Goal: Transaction & Acquisition: Purchase product/service

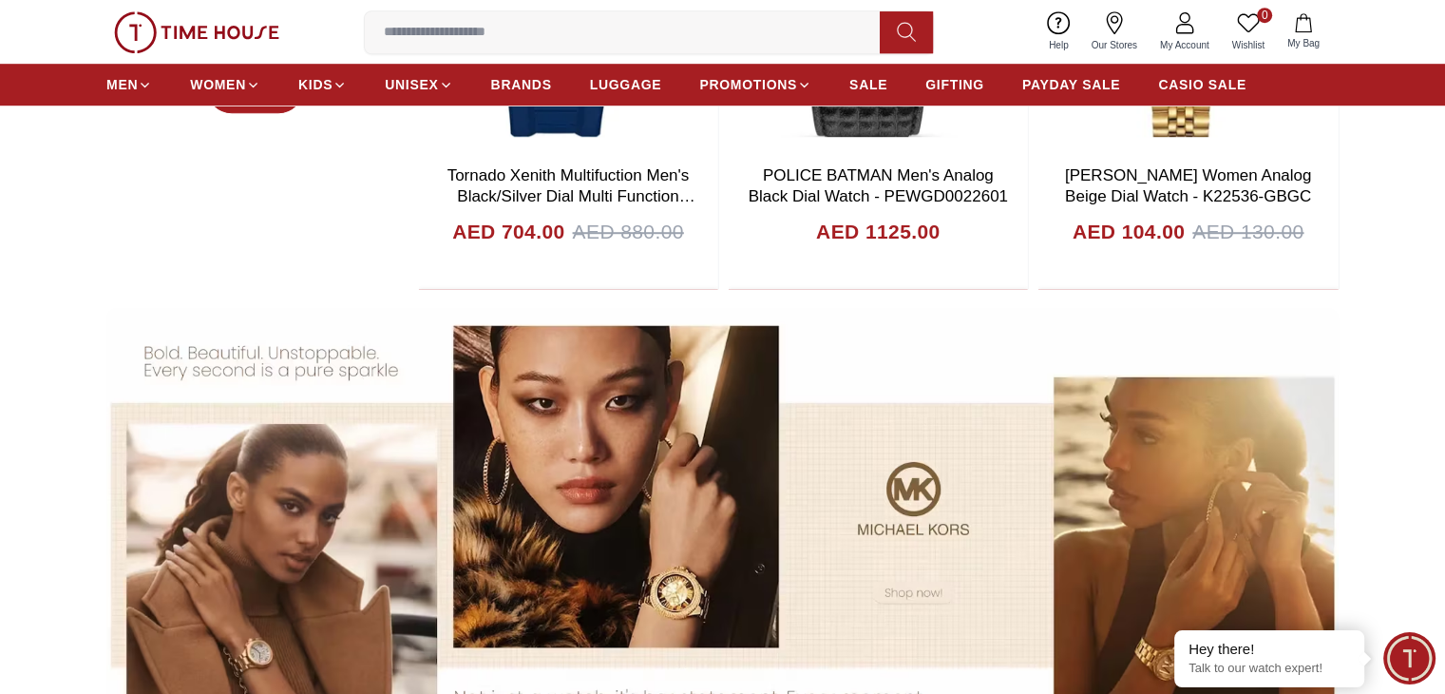
scroll to position [1330, 0]
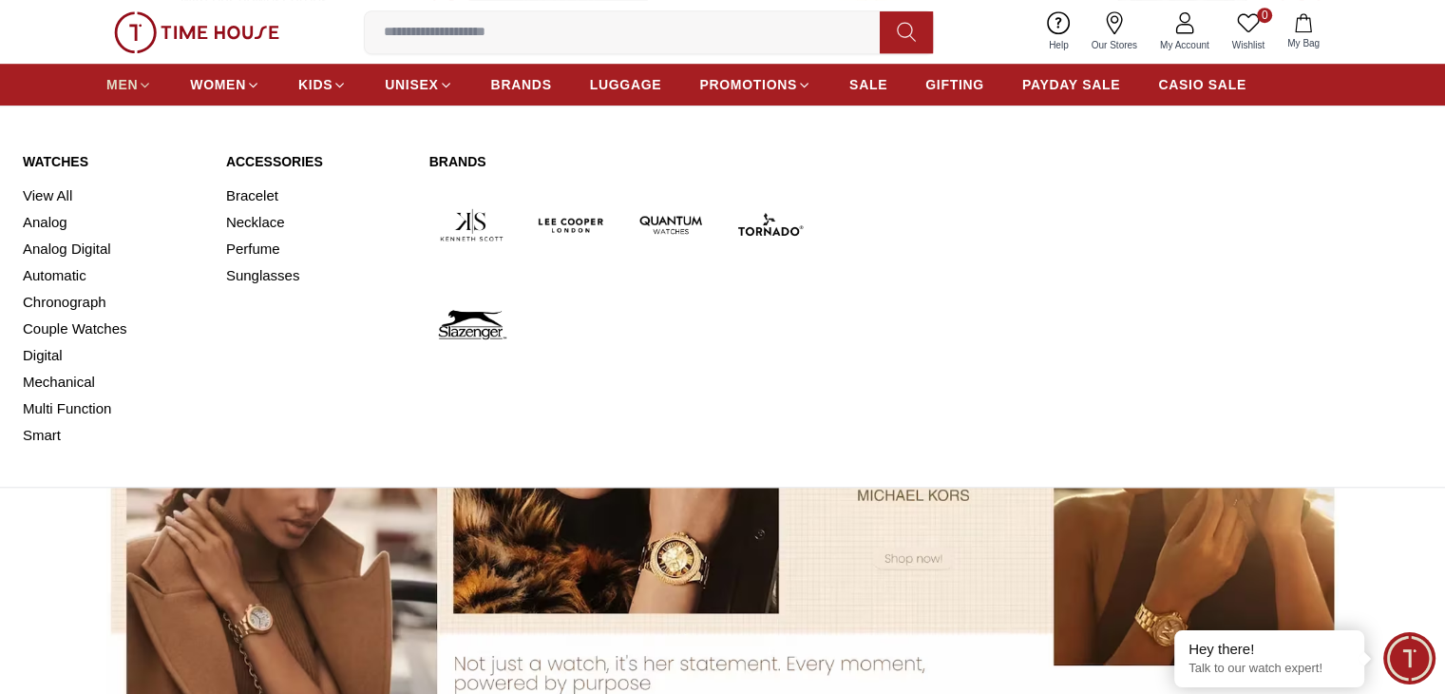
click at [122, 81] on span "MEN" at bounding box center [121, 84] width 31 height 19
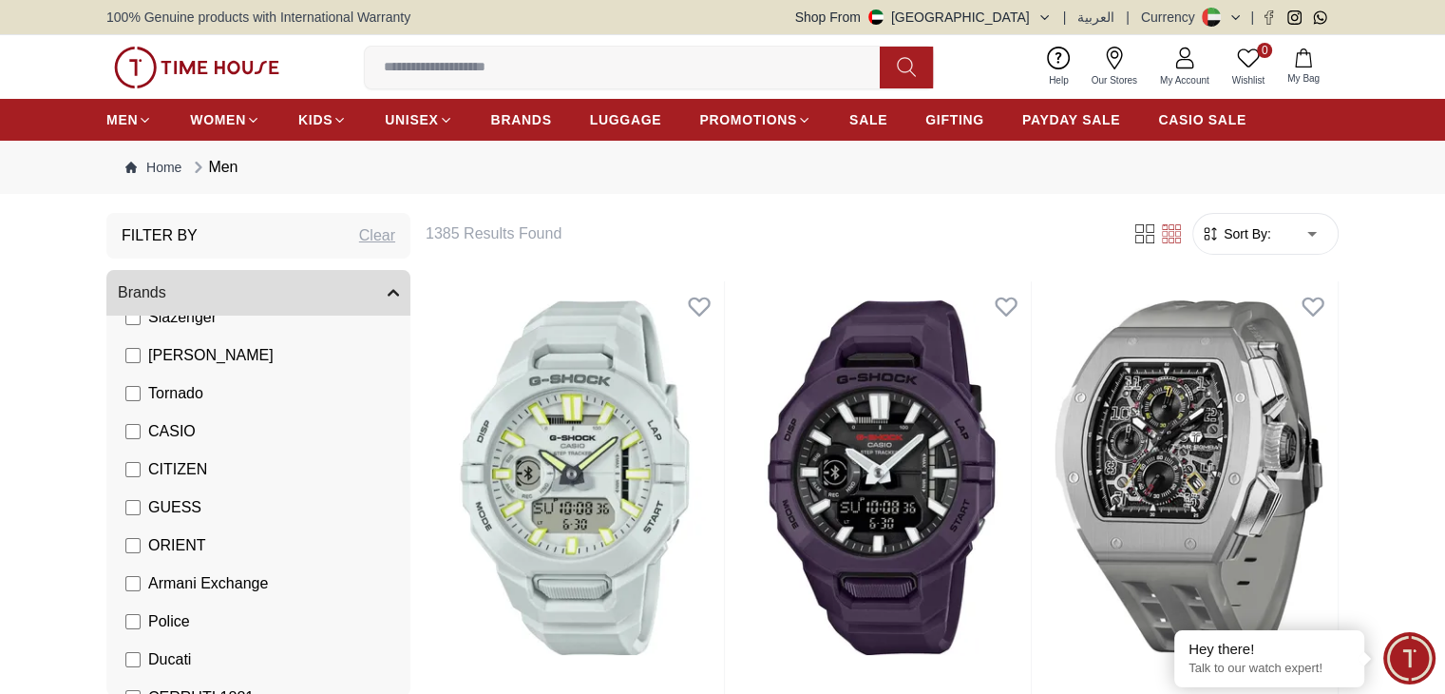
scroll to position [190, 0]
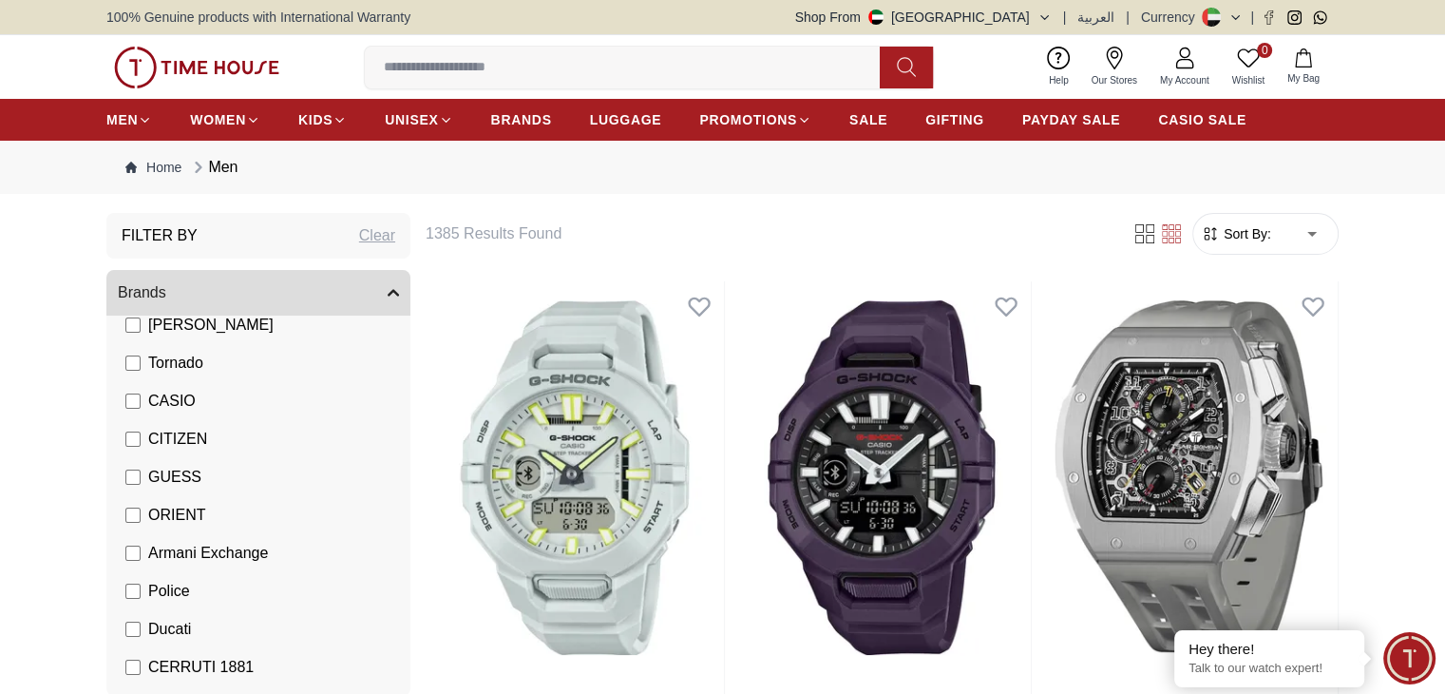
click at [124, 403] on li "CASIO" at bounding box center [262, 401] width 296 height 38
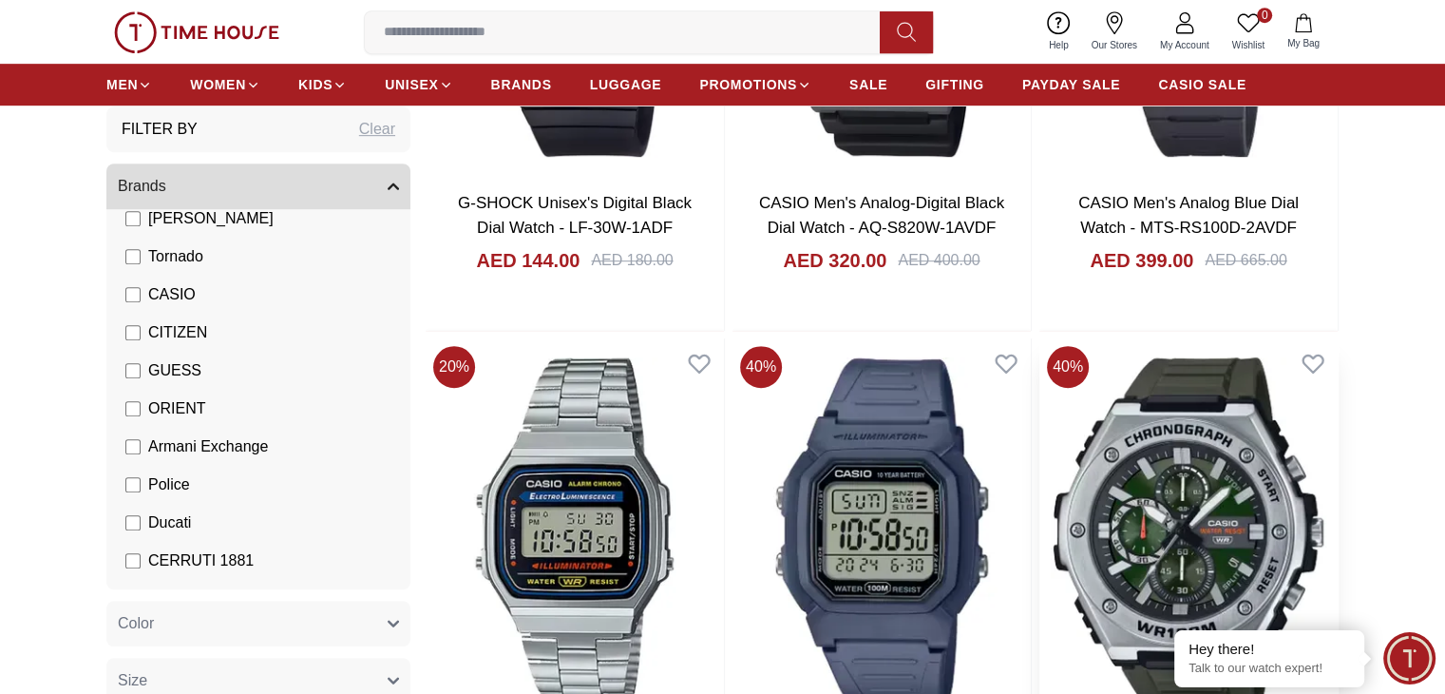
scroll to position [1045, 0]
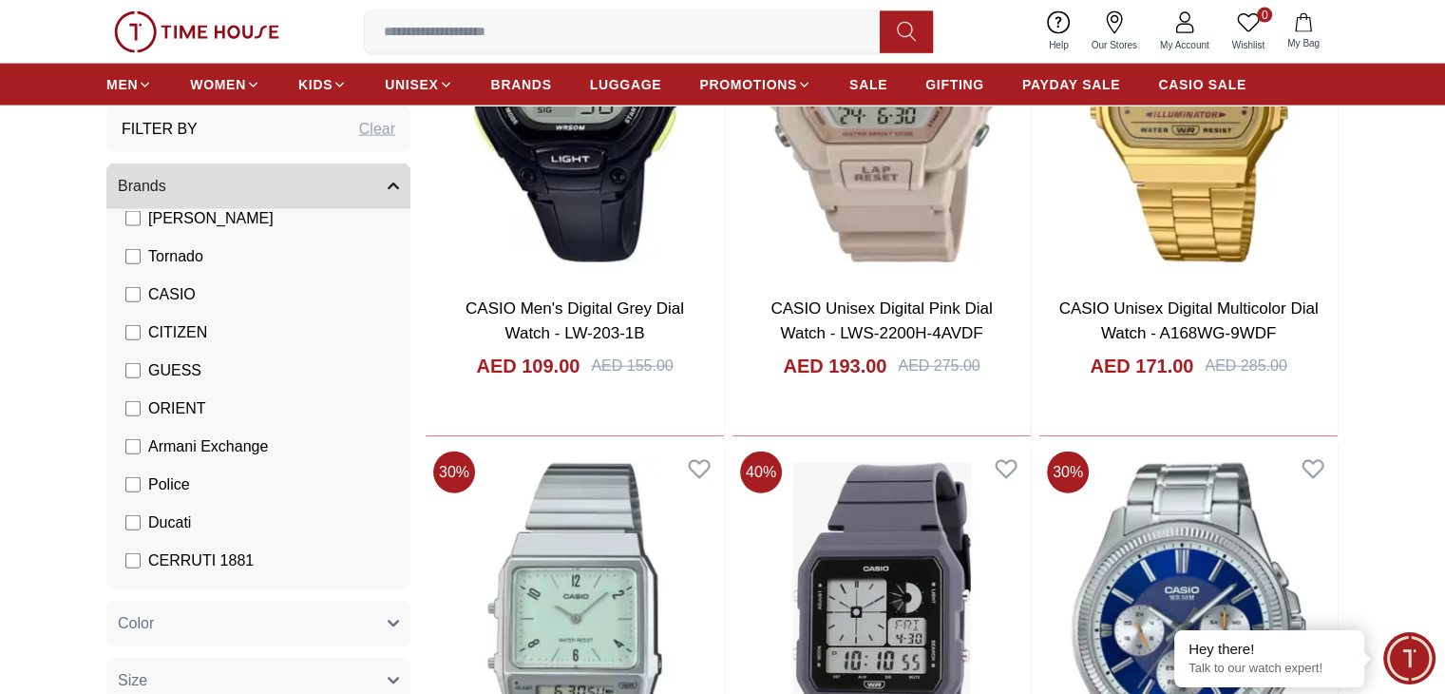
scroll to position [4560, 0]
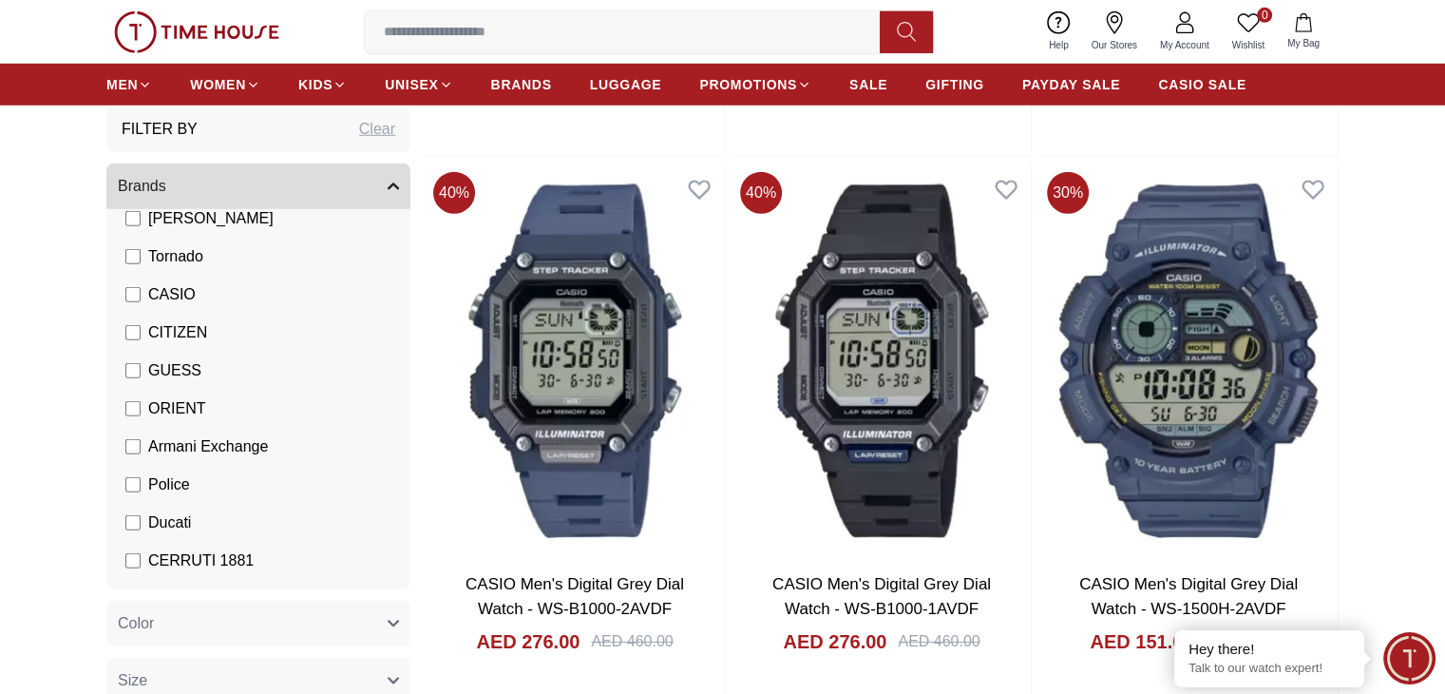
scroll to position [5700, 0]
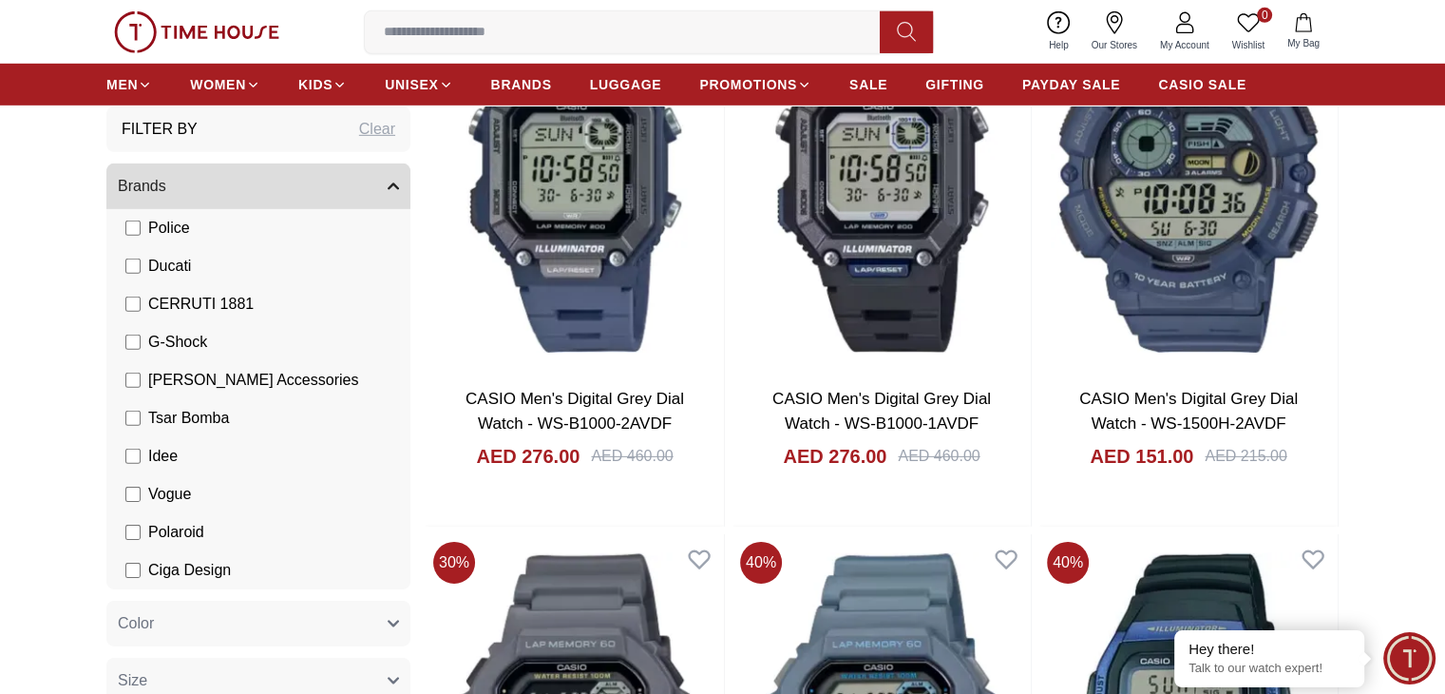
scroll to position [5890, 0]
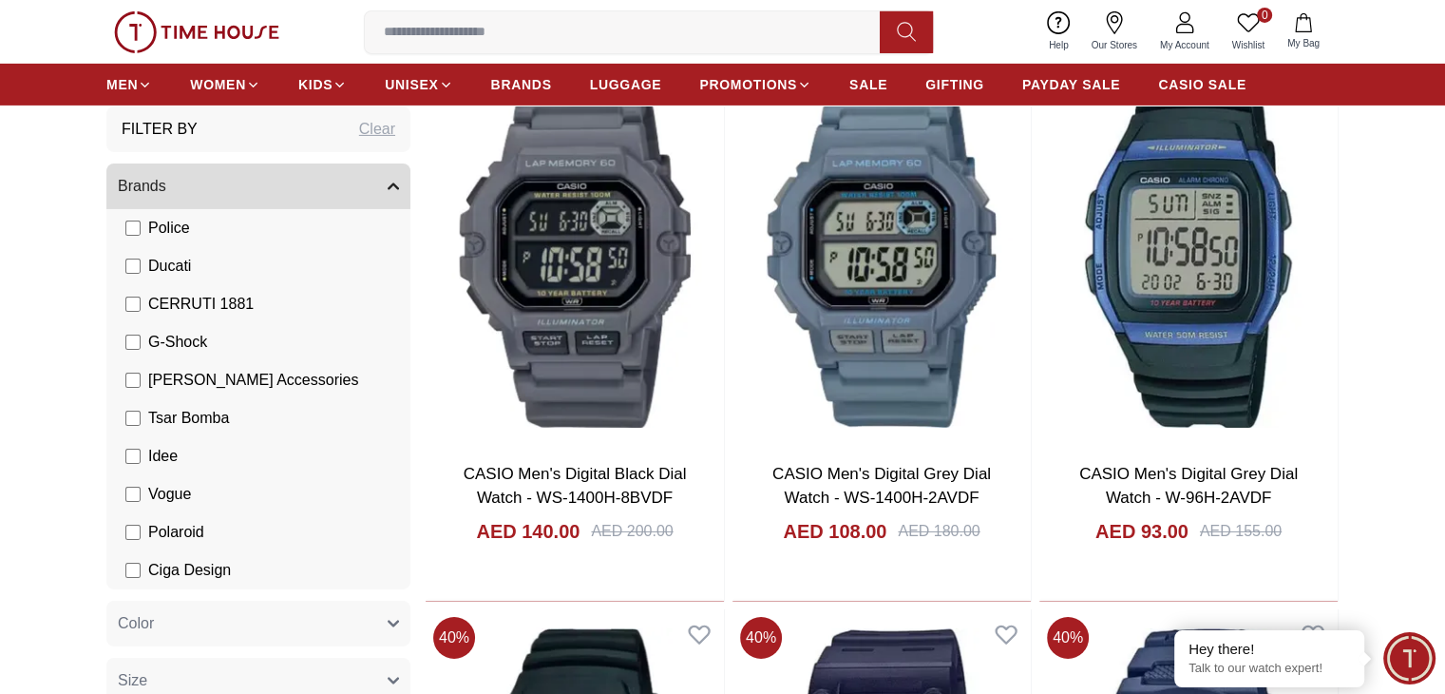
scroll to position [6365, 0]
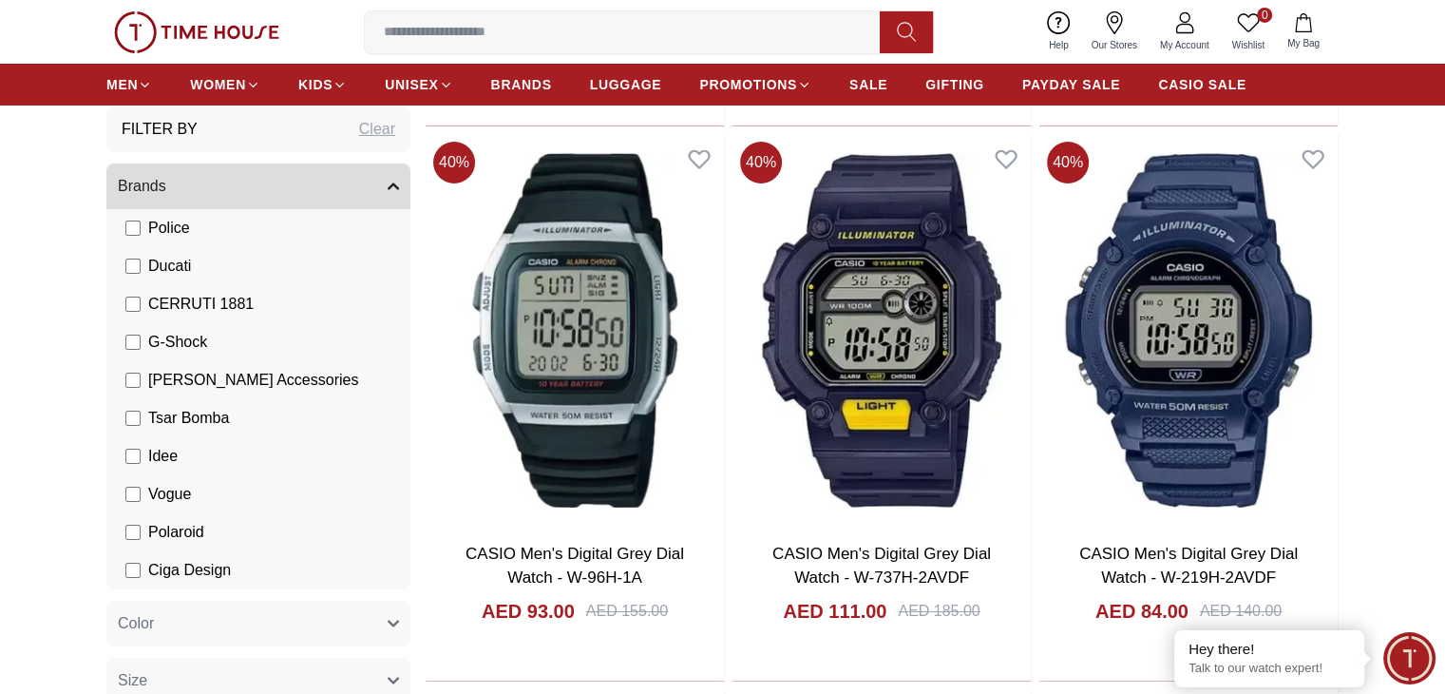
scroll to position [6935, 0]
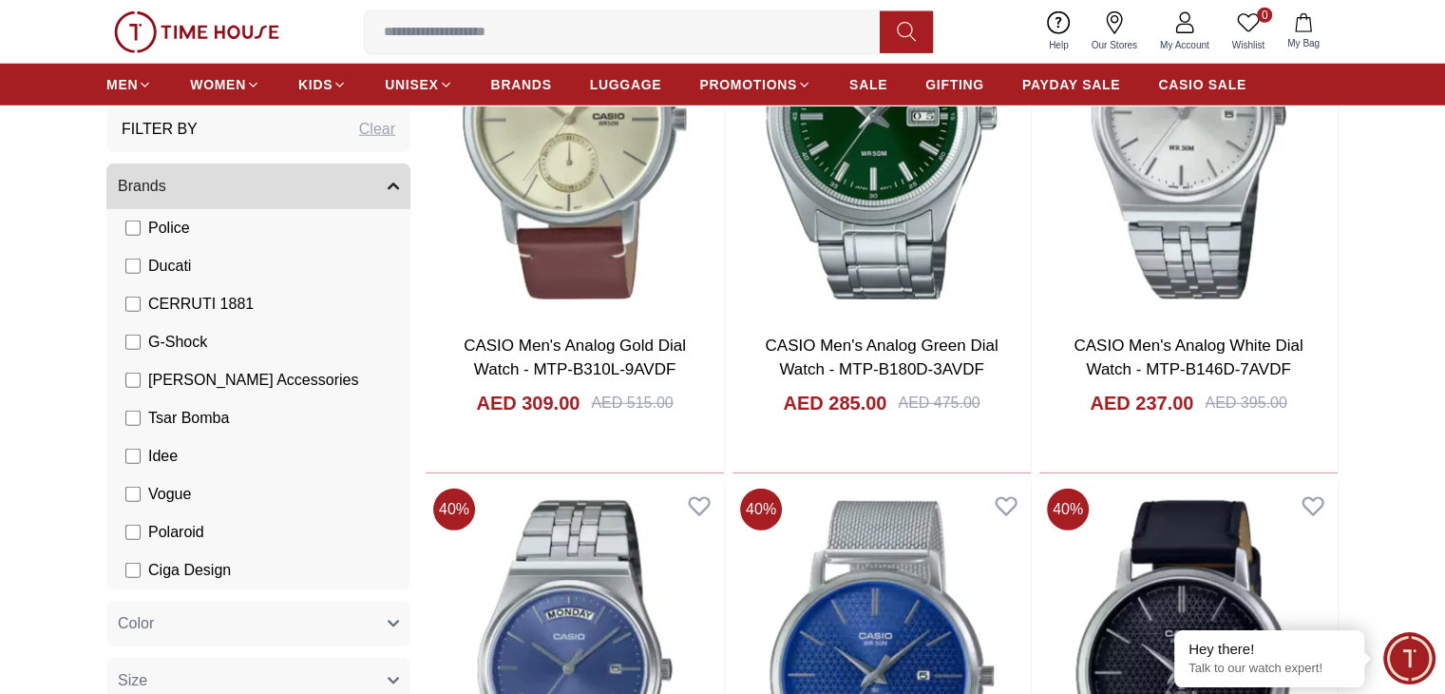
scroll to position [13039, 0]
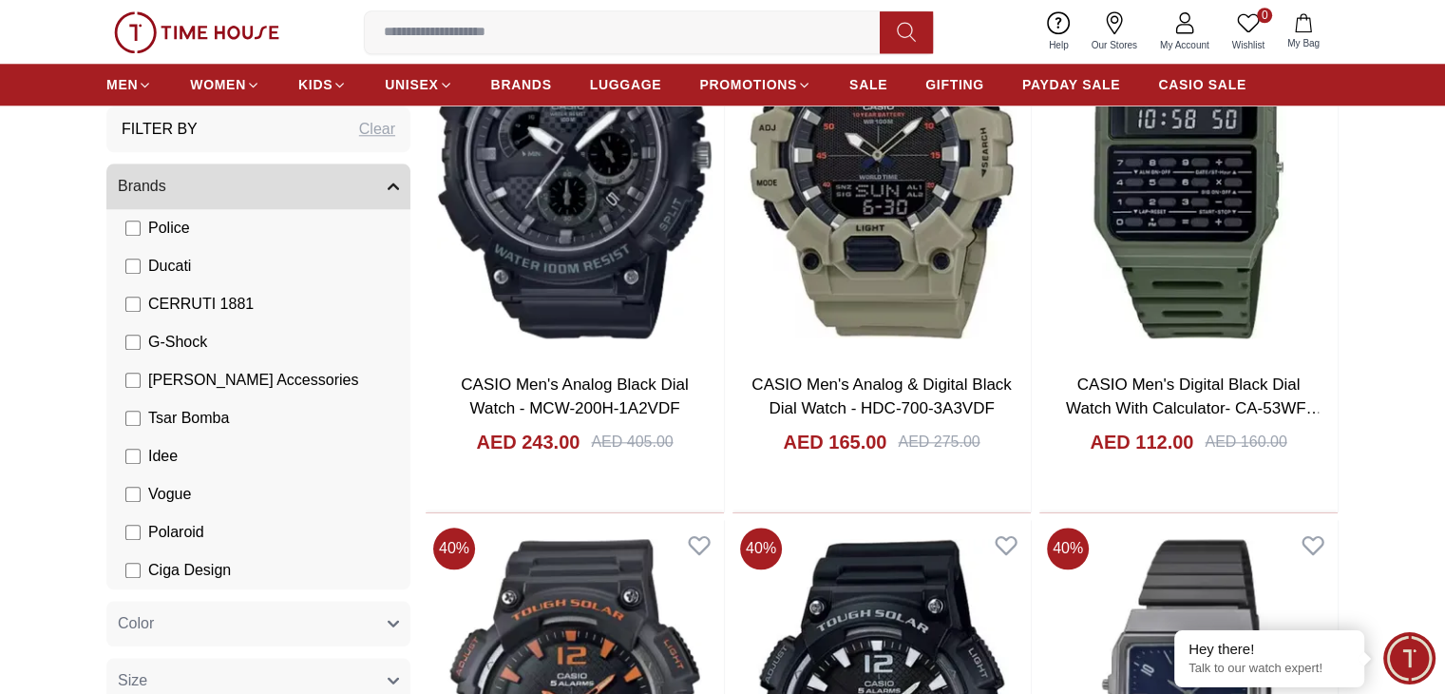
scroll to position [16840, 0]
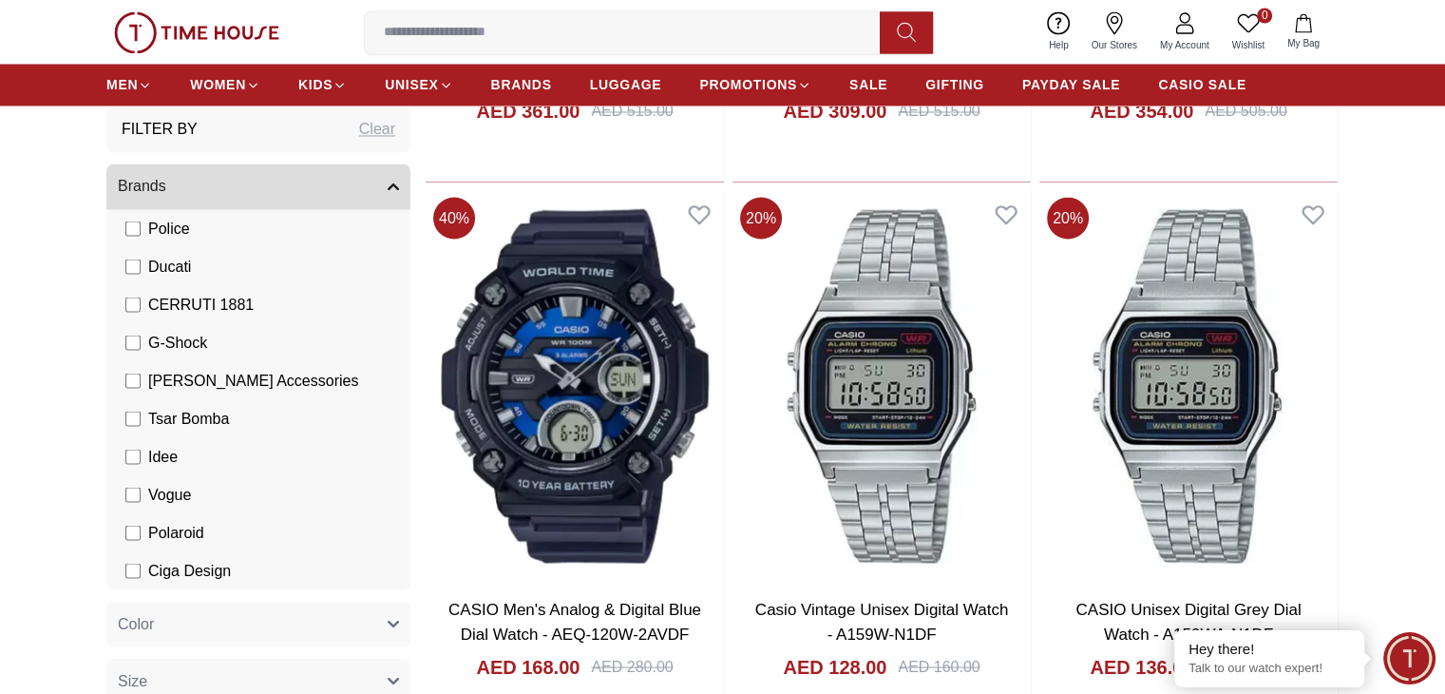
scroll to position [17885, 0]
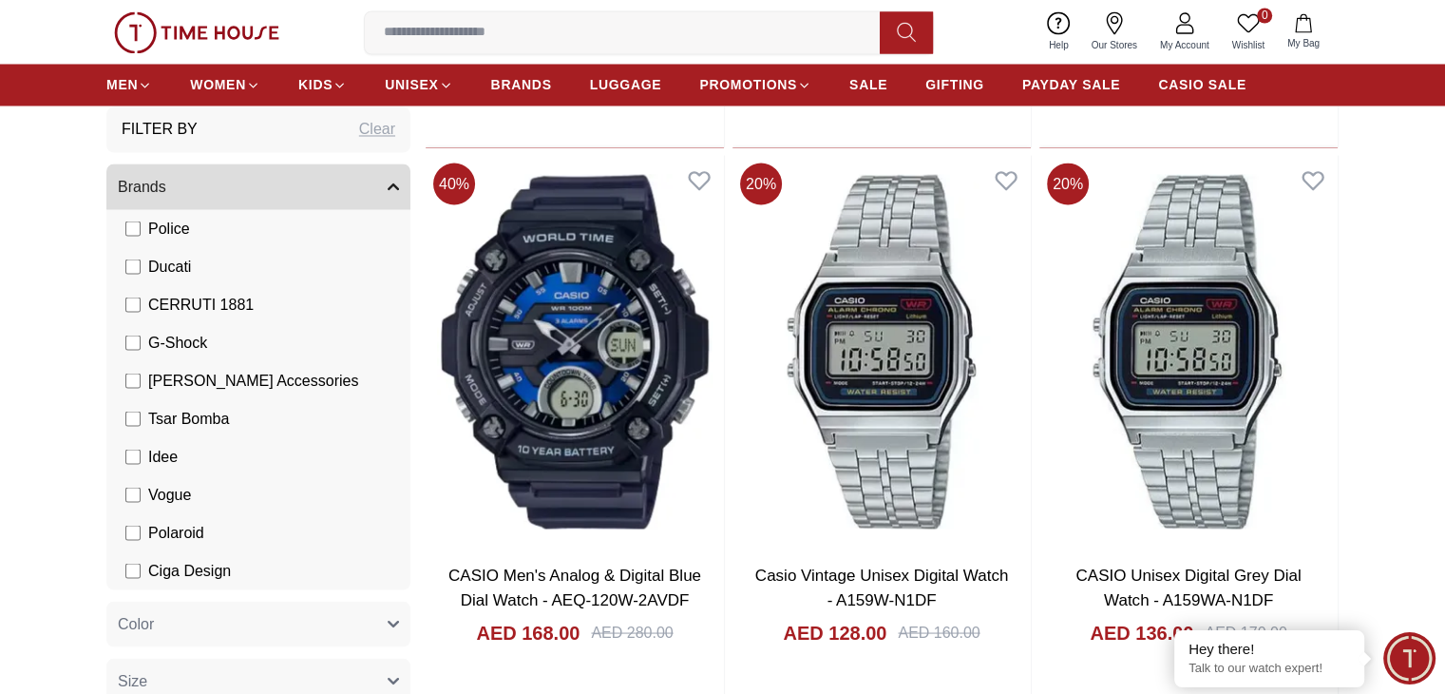
click at [207, 628] on button "Color" at bounding box center [258, 623] width 304 height 46
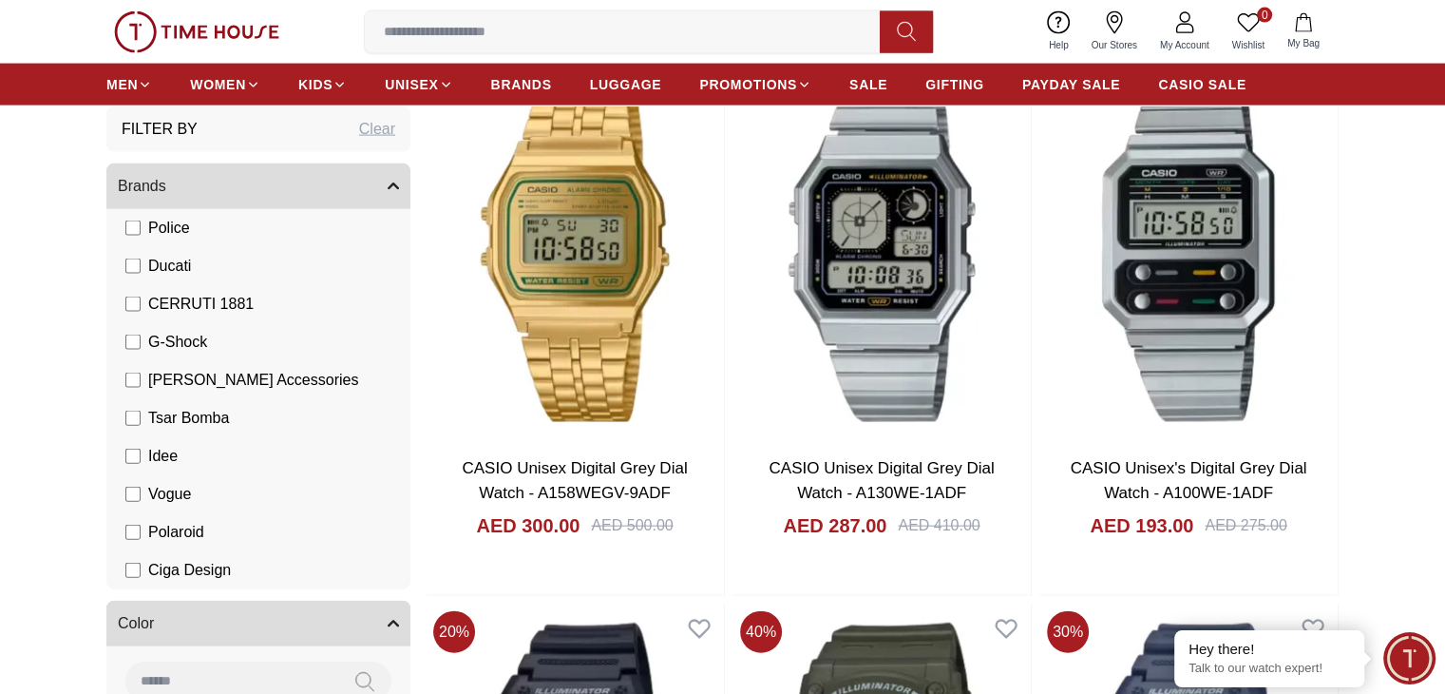
scroll to position [18550, 0]
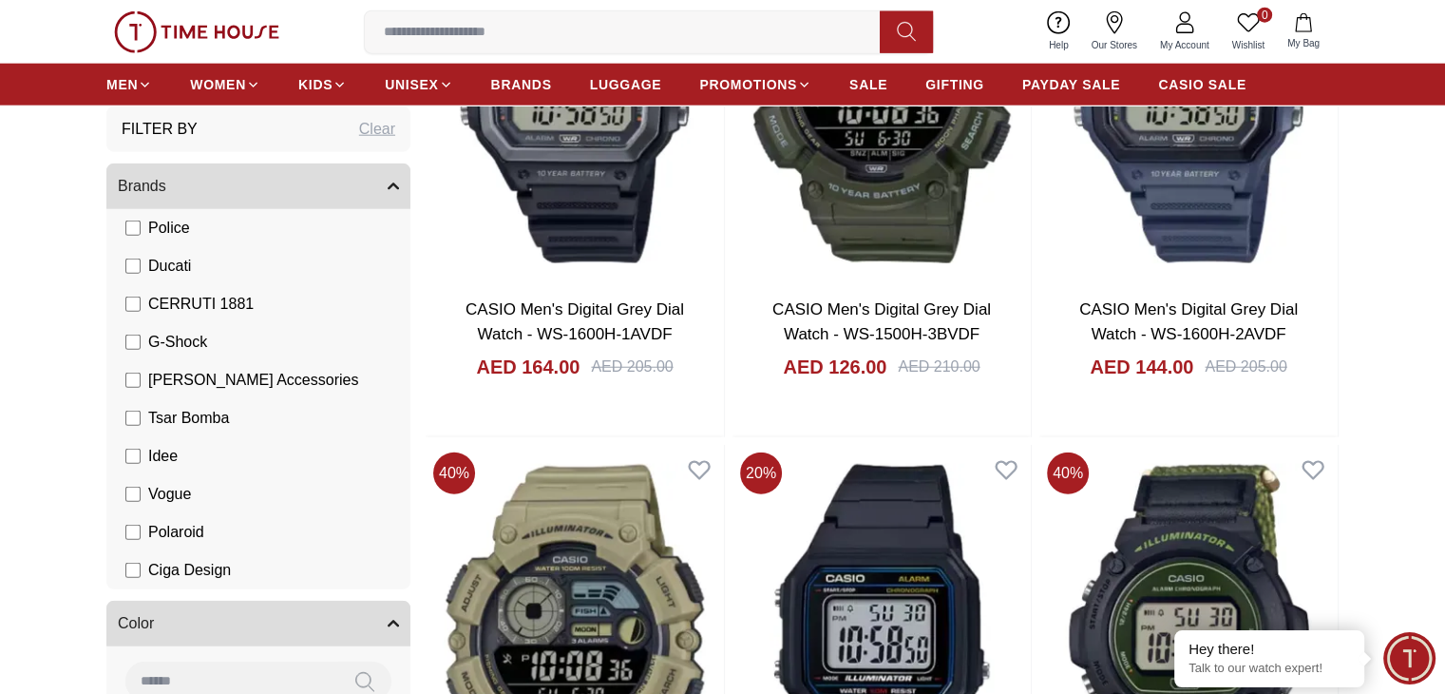
scroll to position [19500, 0]
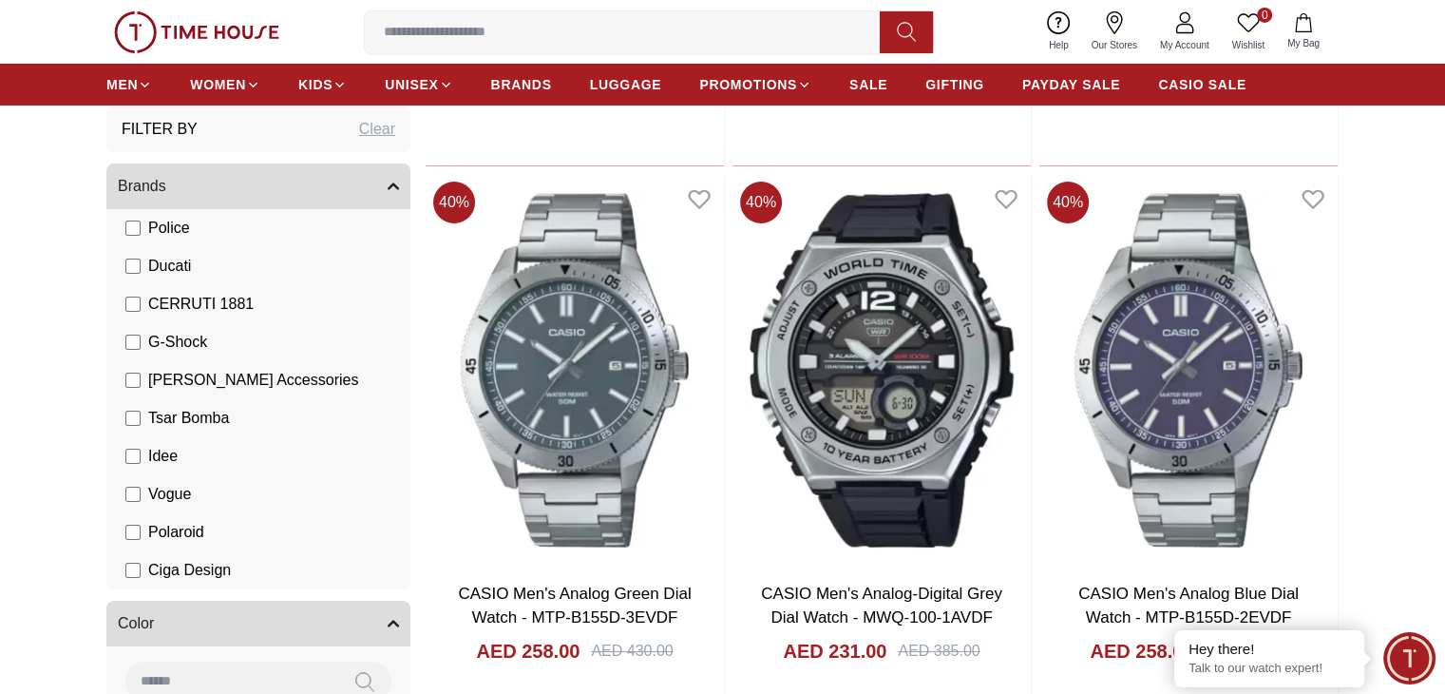
scroll to position [21993, 0]
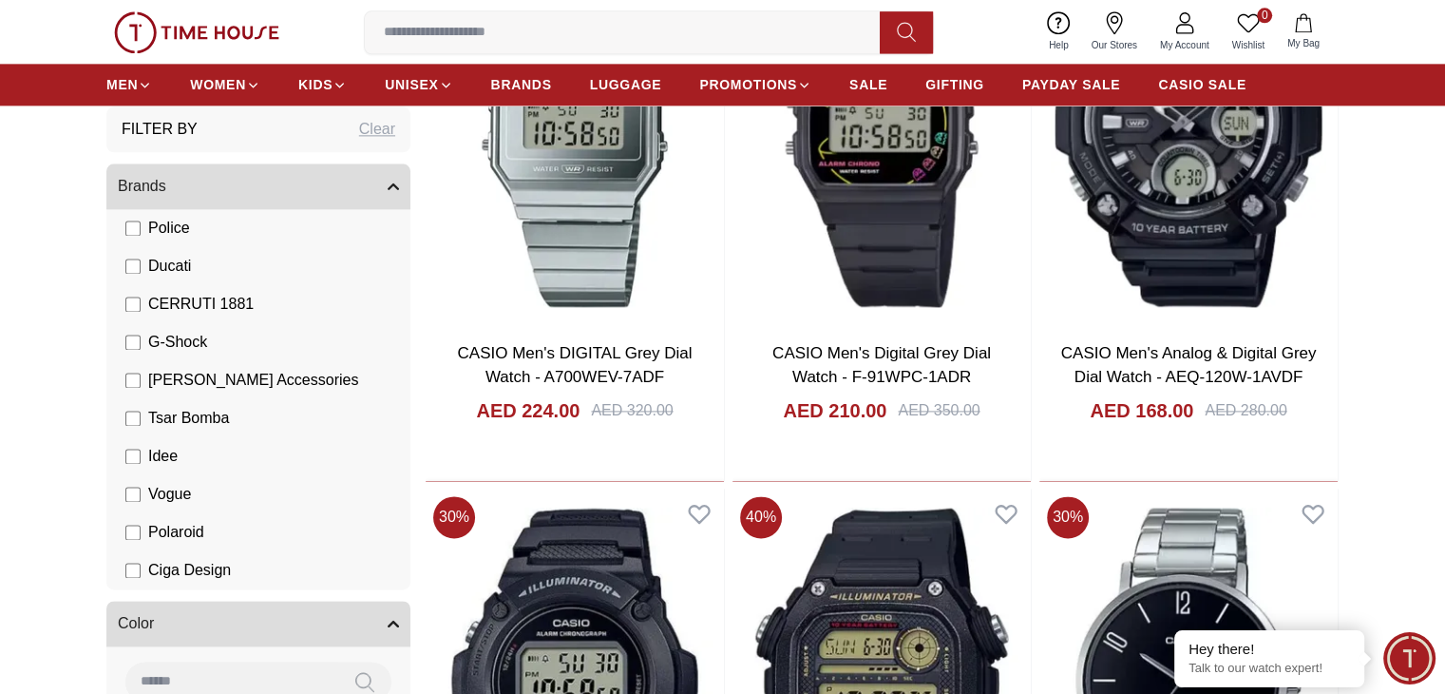
scroll to position [24112, 0]
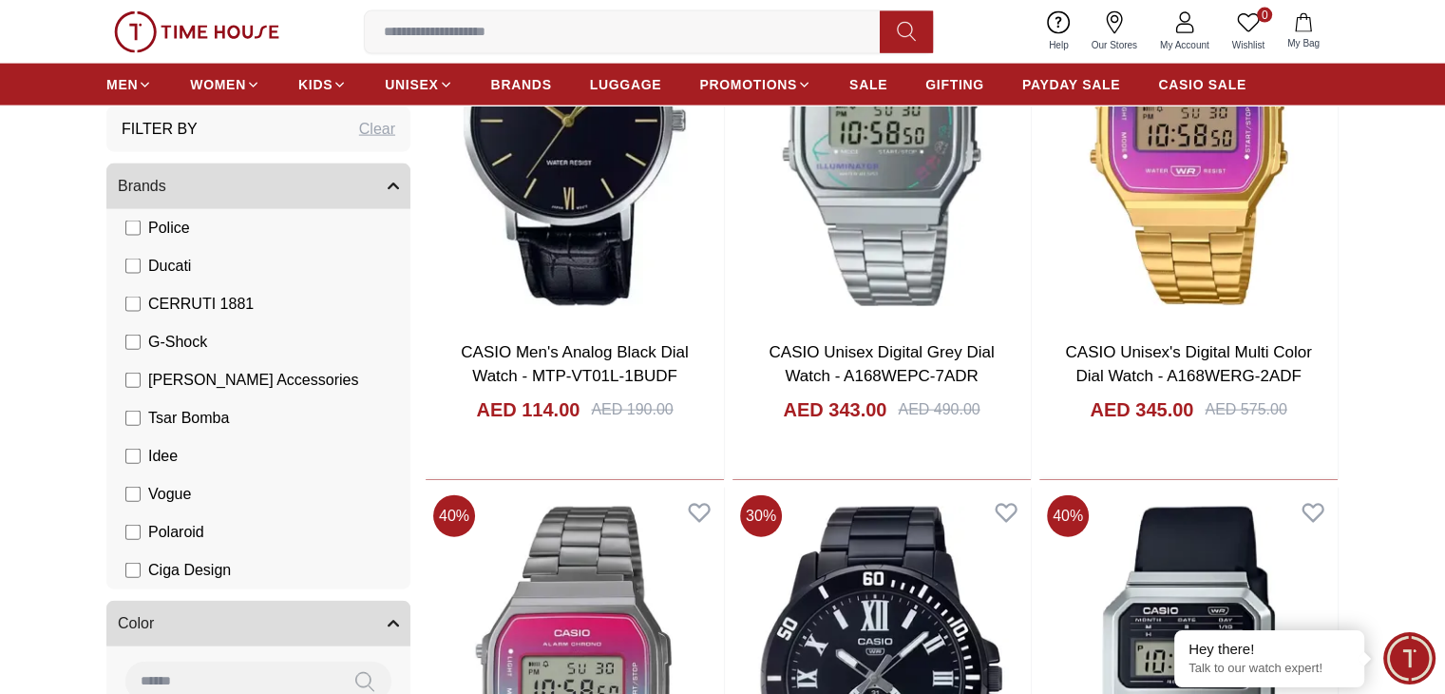
scroll to position [26012, 0]
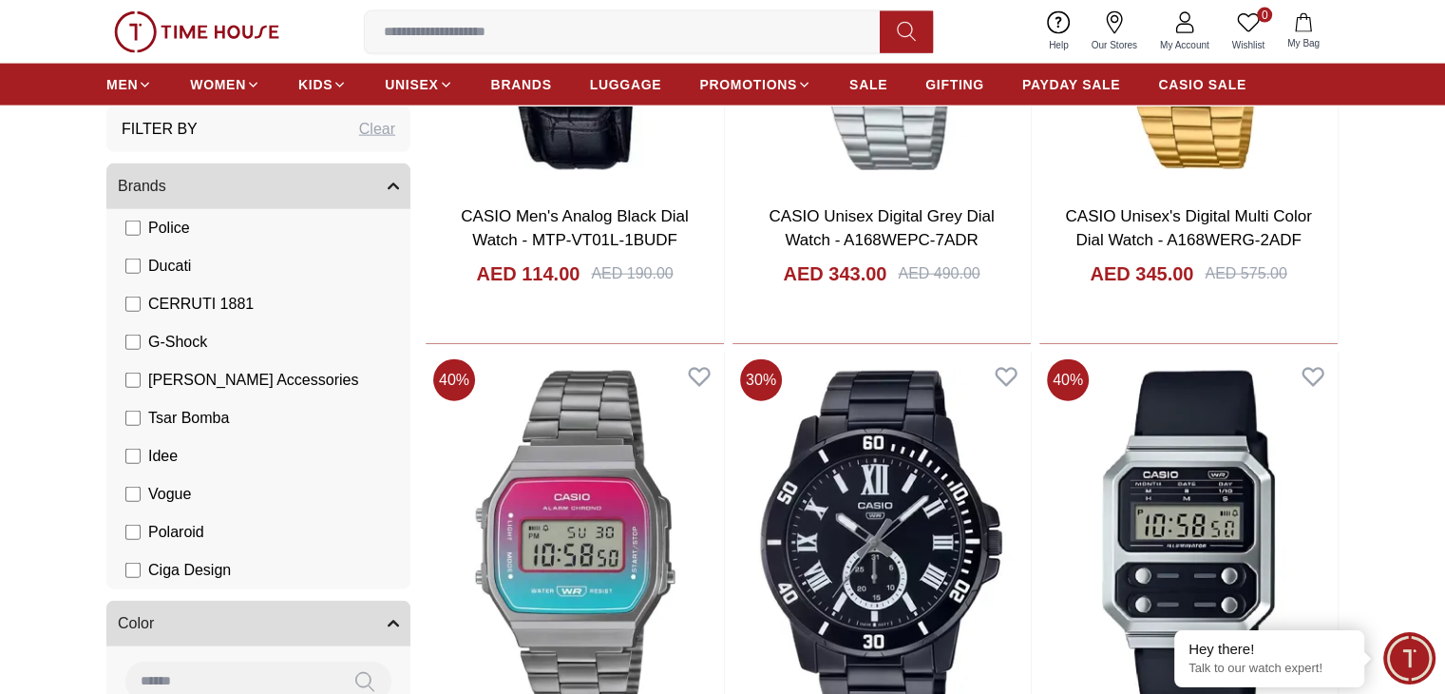
scroll to position [26392, 0]
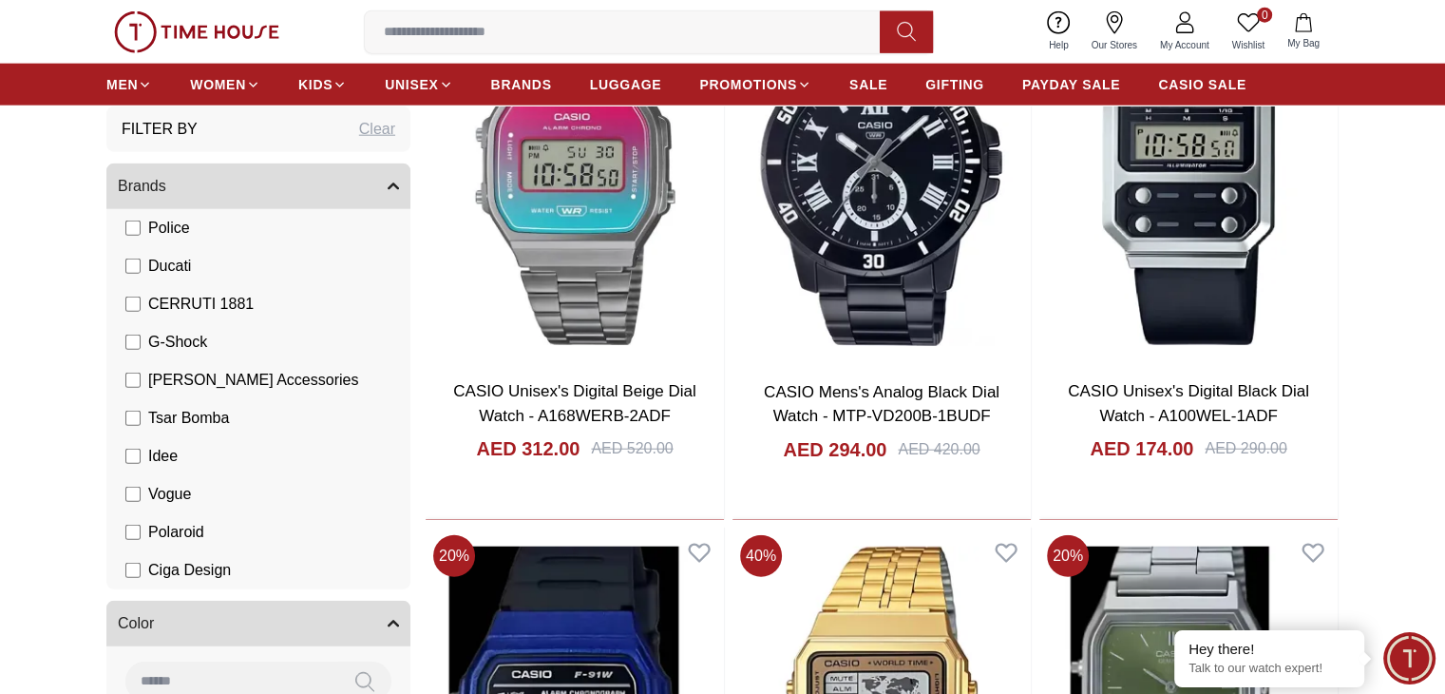
drag, startPoint x: 390, startPoint y: 291, endPoint x: 350, endPoint y: 305, distance: 42.4
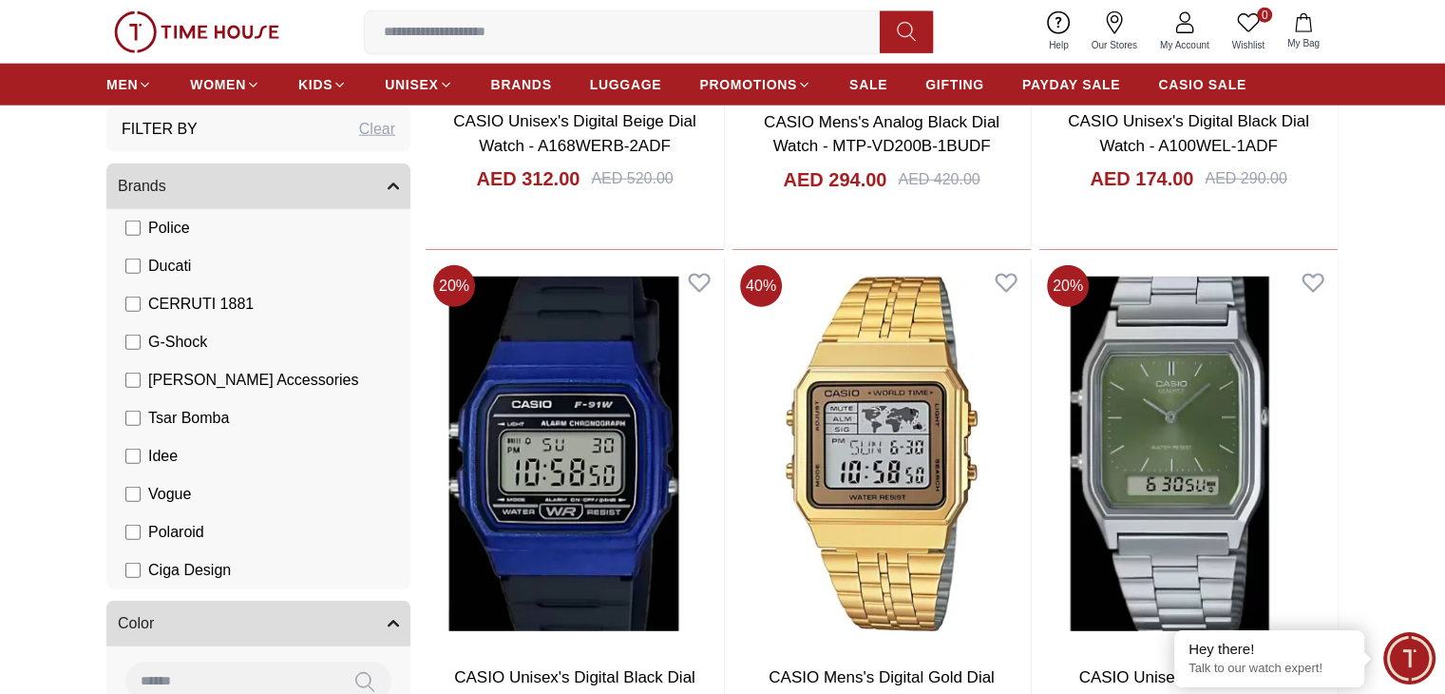
scroll to position [26677, 0]
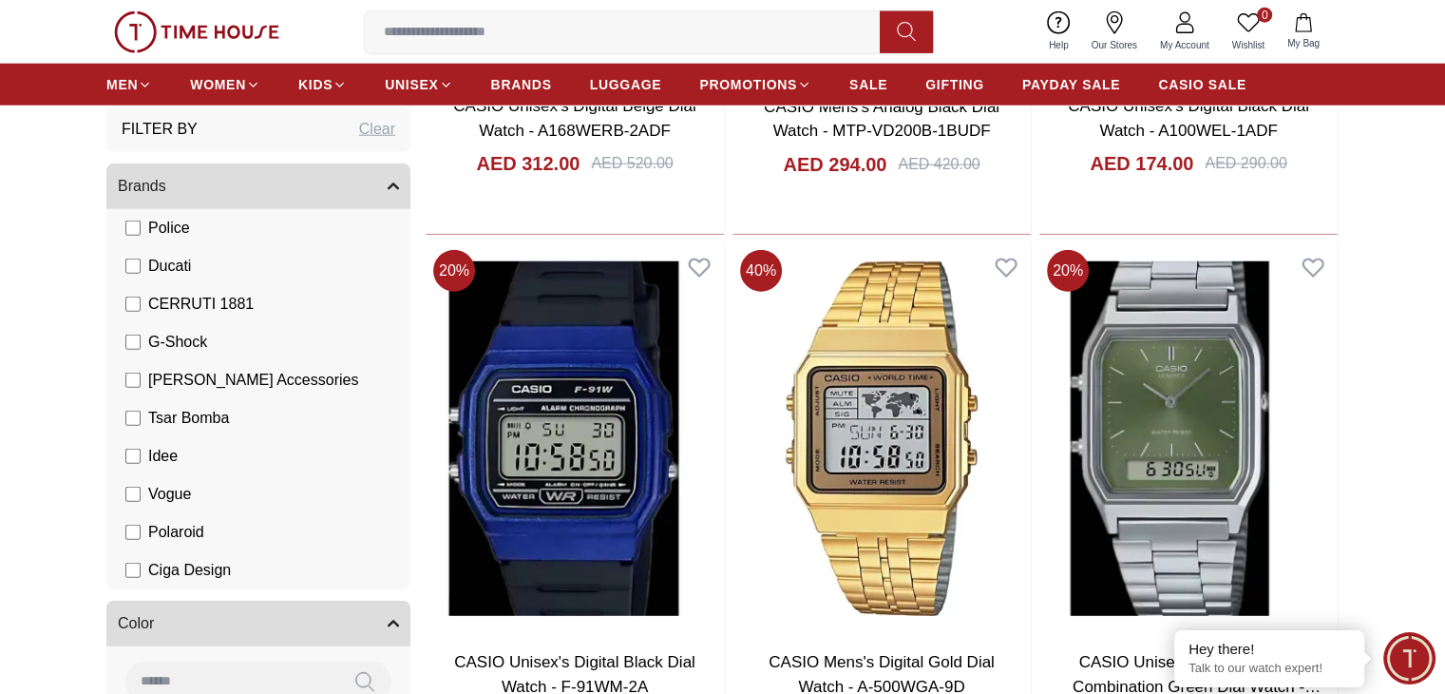
type input "****"
drag, startPoint x: 377, startPoint y: 446, endPoint x: 153, endPoint y: 457, distance: 224.5
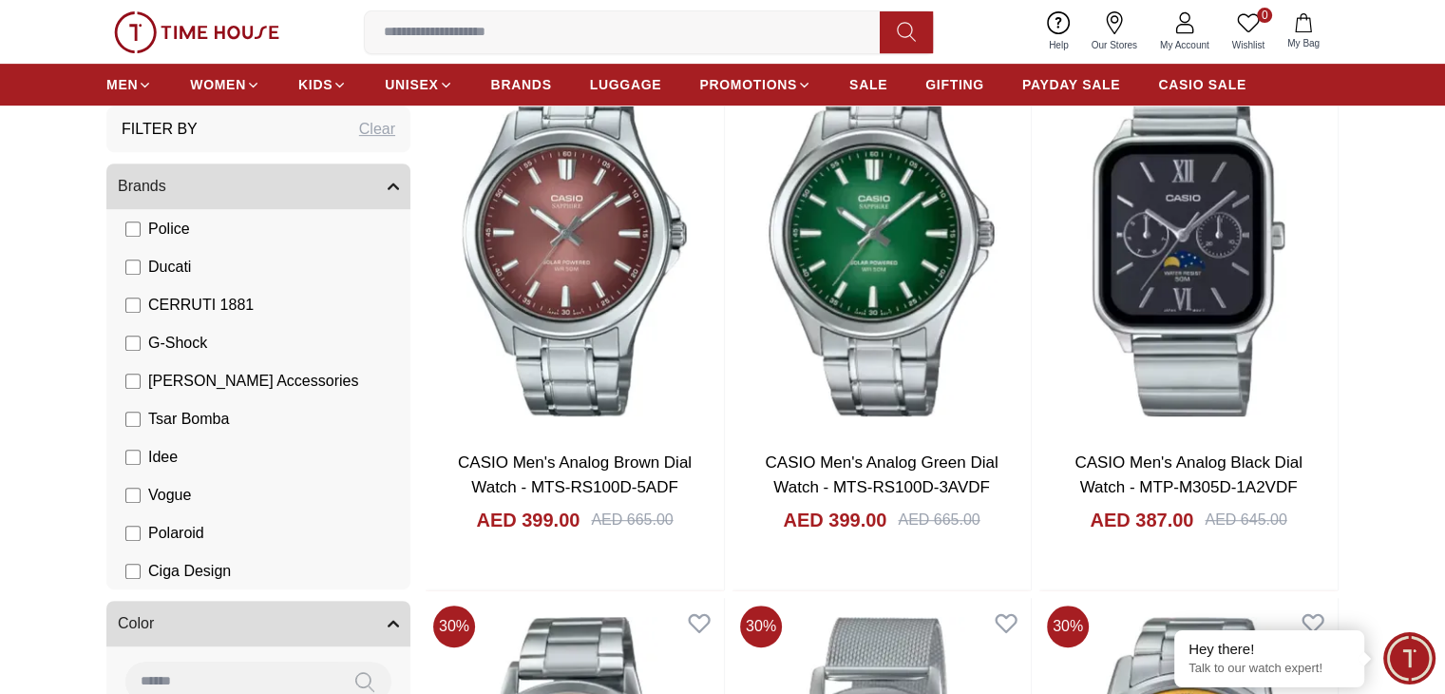
scroll to position [1140, 0]
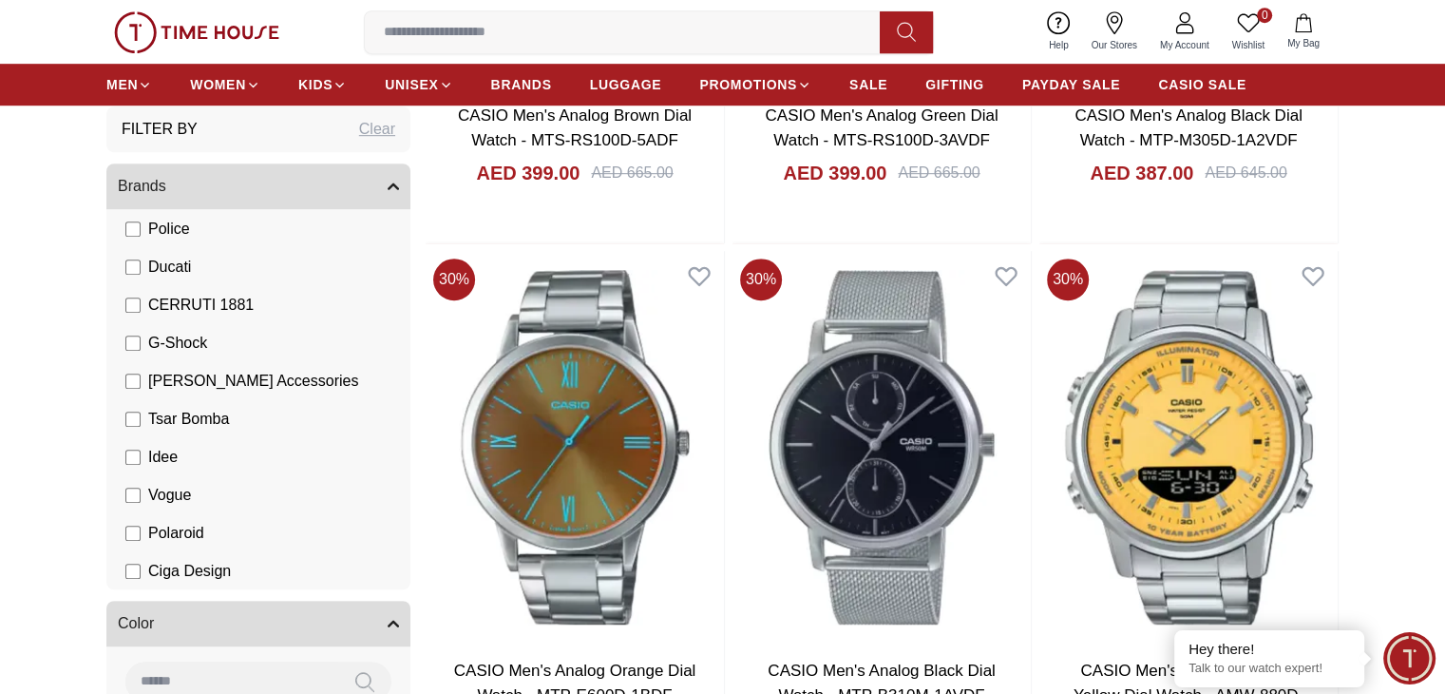
click at [1417, 655] on span "Minimize live chat window" at bounding box center [1409, 657] width 69 height 69
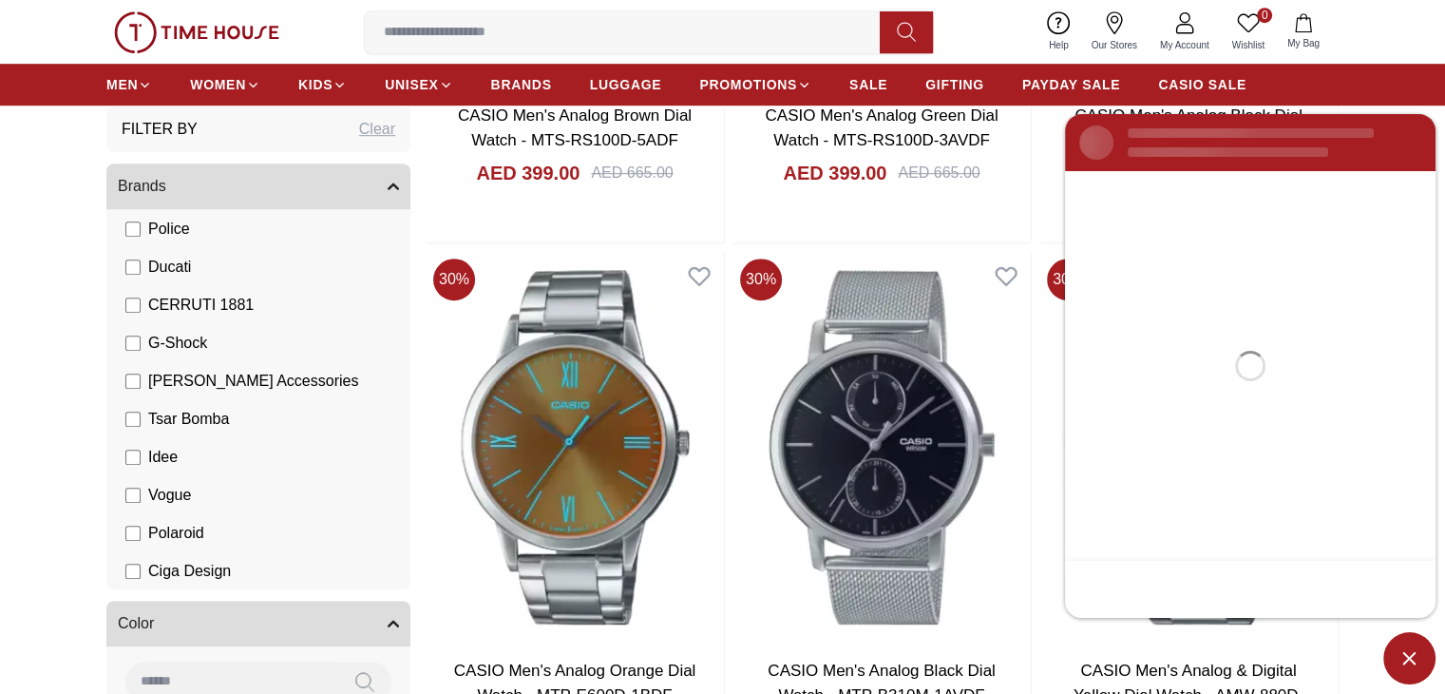
scroll to position [0, 0]
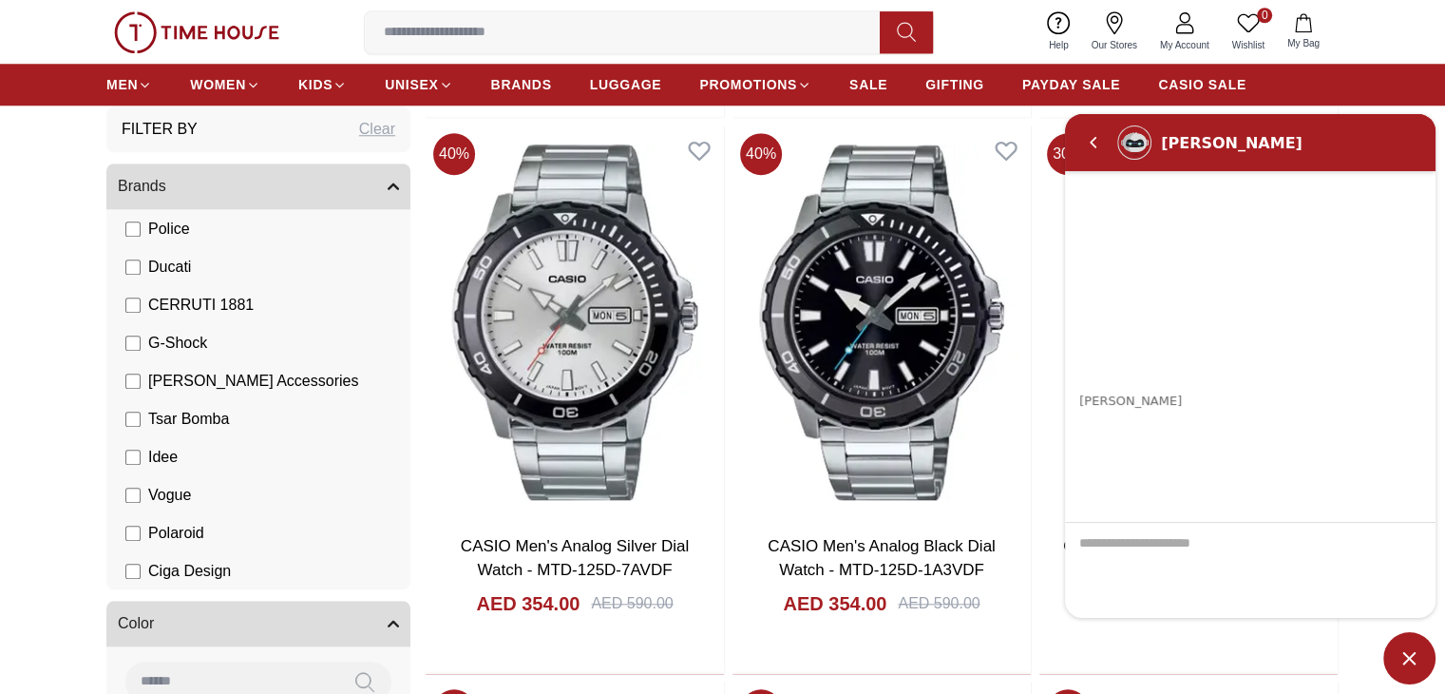
scroll to position [1900, 0]
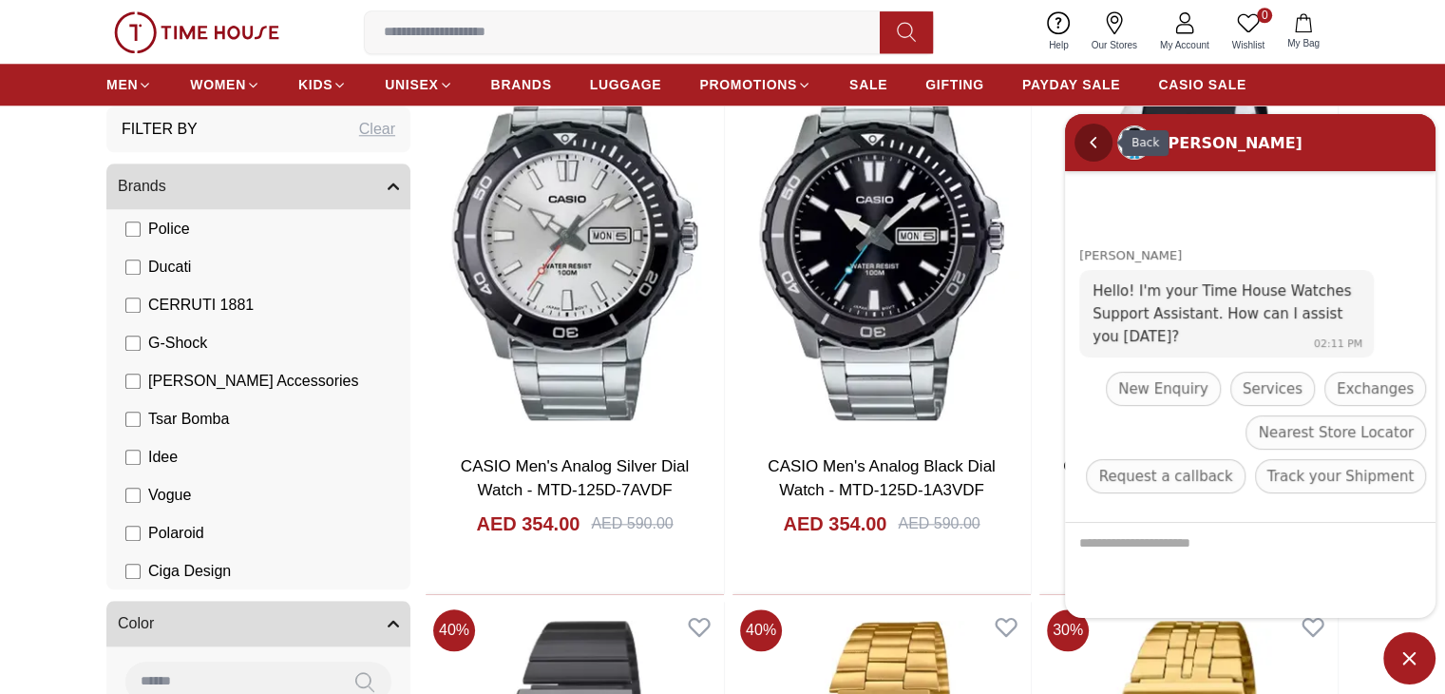
click at [1082, 140] on em "Back" at bounding box center [1093, 143] width 38 height 38
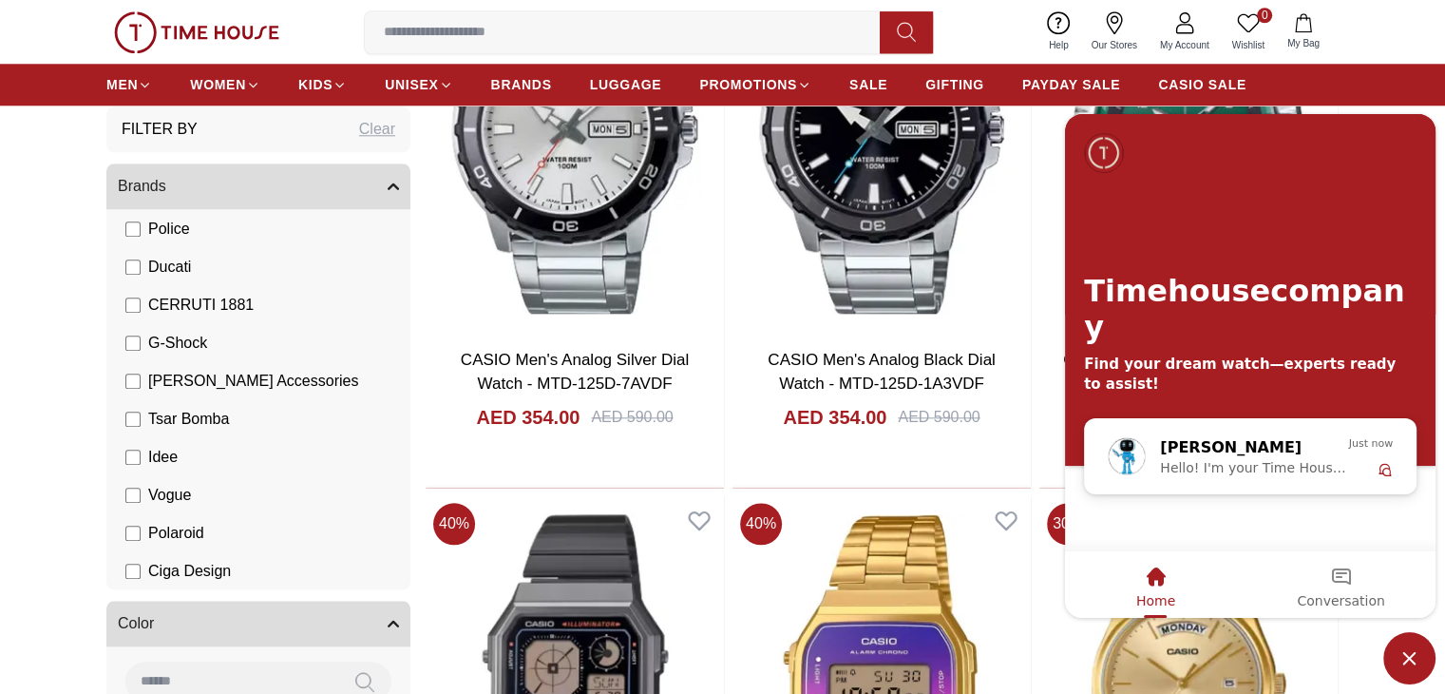
scroll to position [2375, 0]
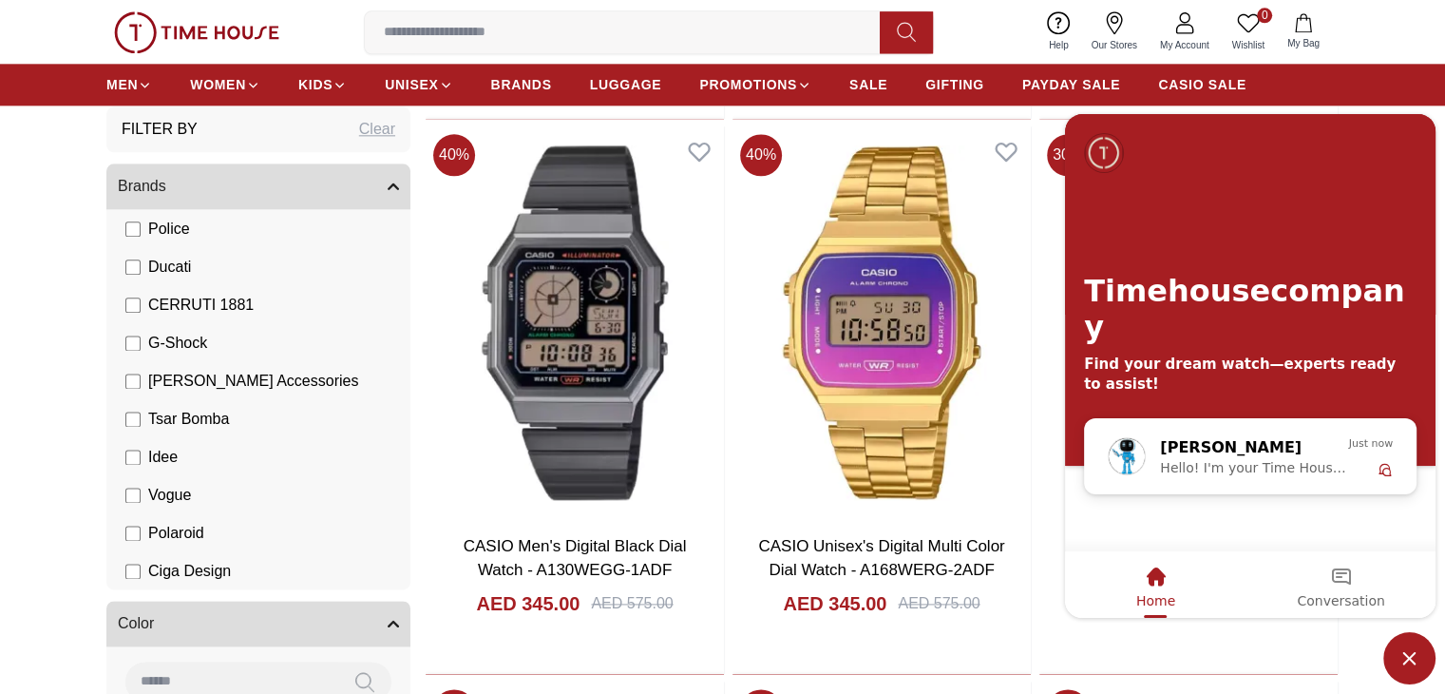
drag, startPoint x: 361, startPoint y: 486, endPoint x: 1417, endPoint y: 643, distance: 1068.0
click at [1417, 643] on span "Minimize live chat window" at bounding box center [1409, 658] width 52 height 52
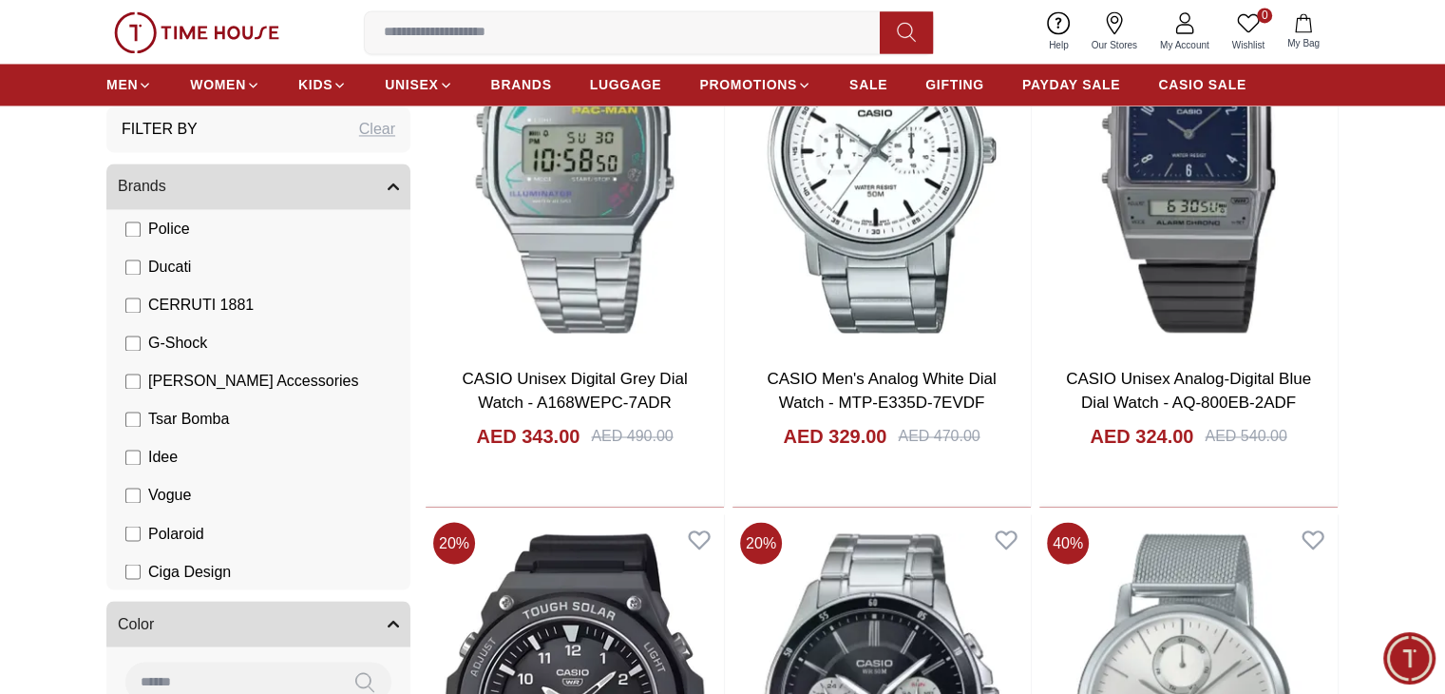
scroll to position [3230, 0]
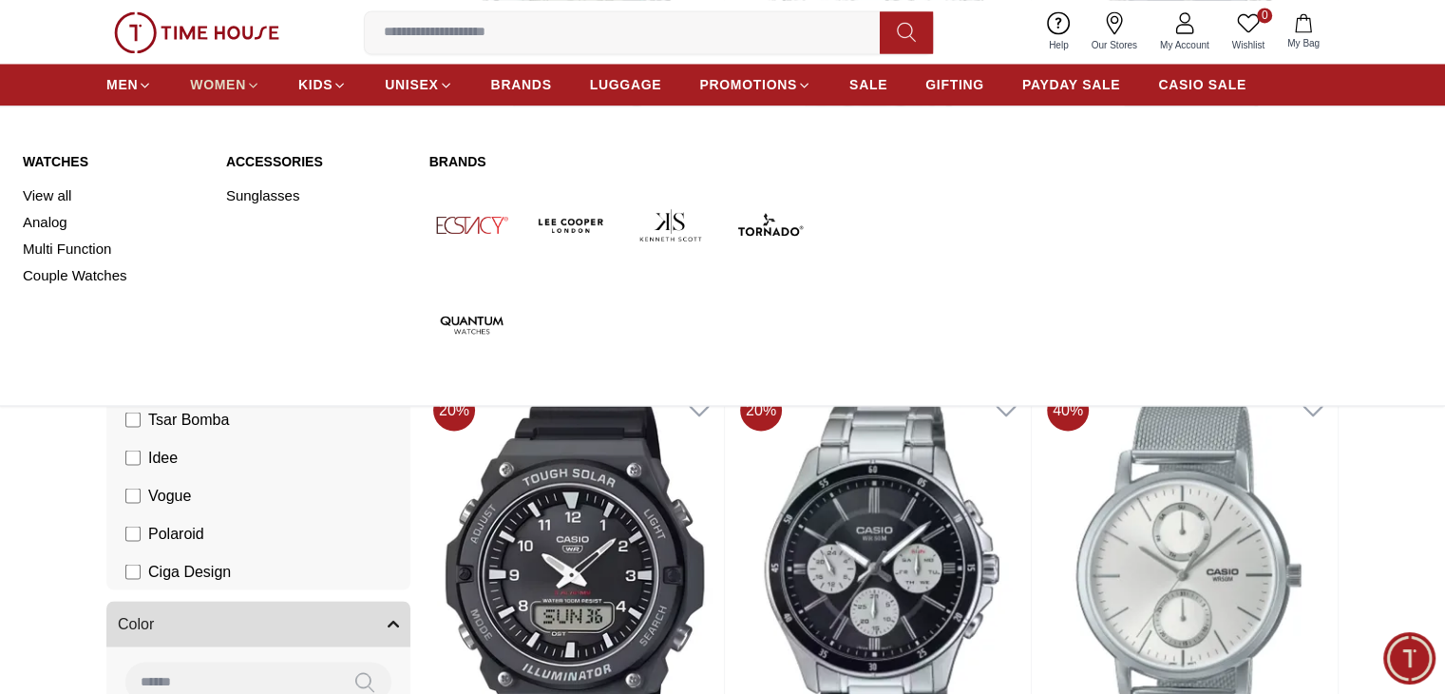
click at [213, 81] on span "WOMEN" at bounding box center [218, 84] width 56 height 19
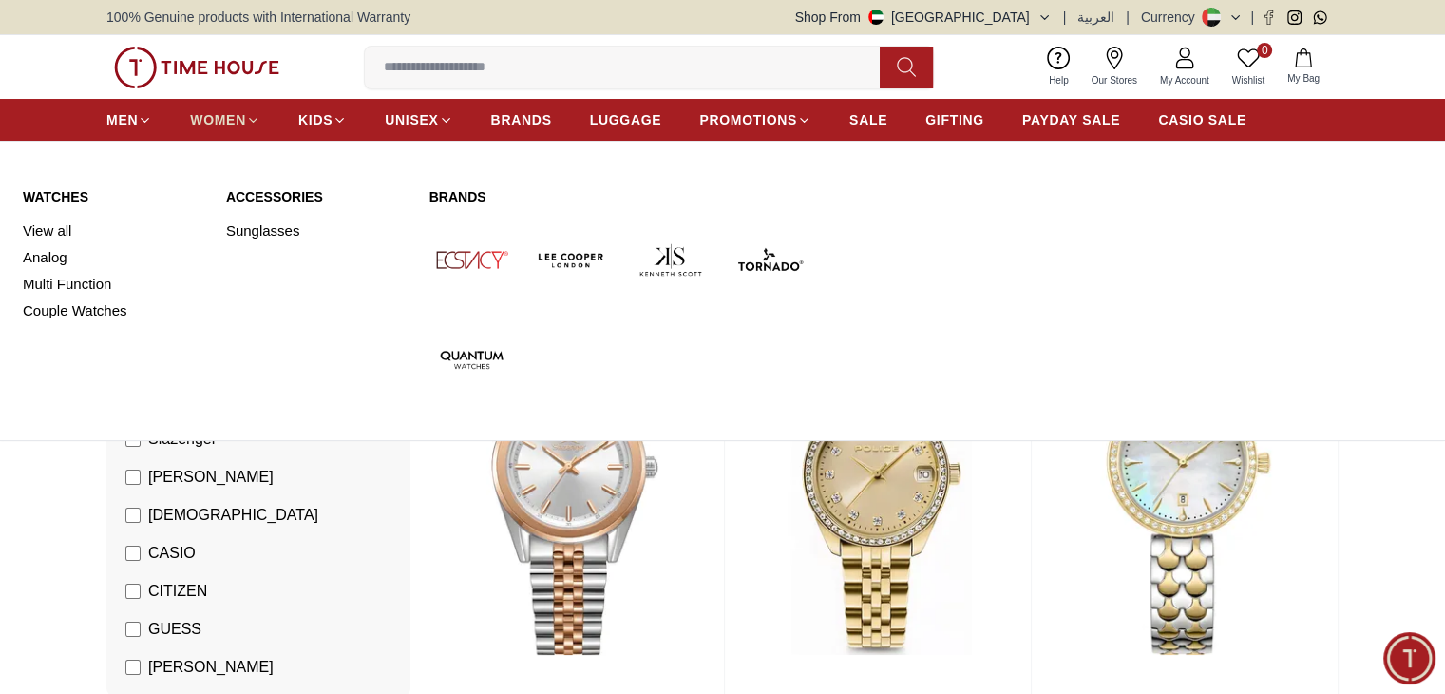
click at [234, 134] on link "WOMEN" at bounding box center [225, 120] width 70 height 34
click at [53, 237] on link "View all" at bounding box center [113, 231] width 181 height 27
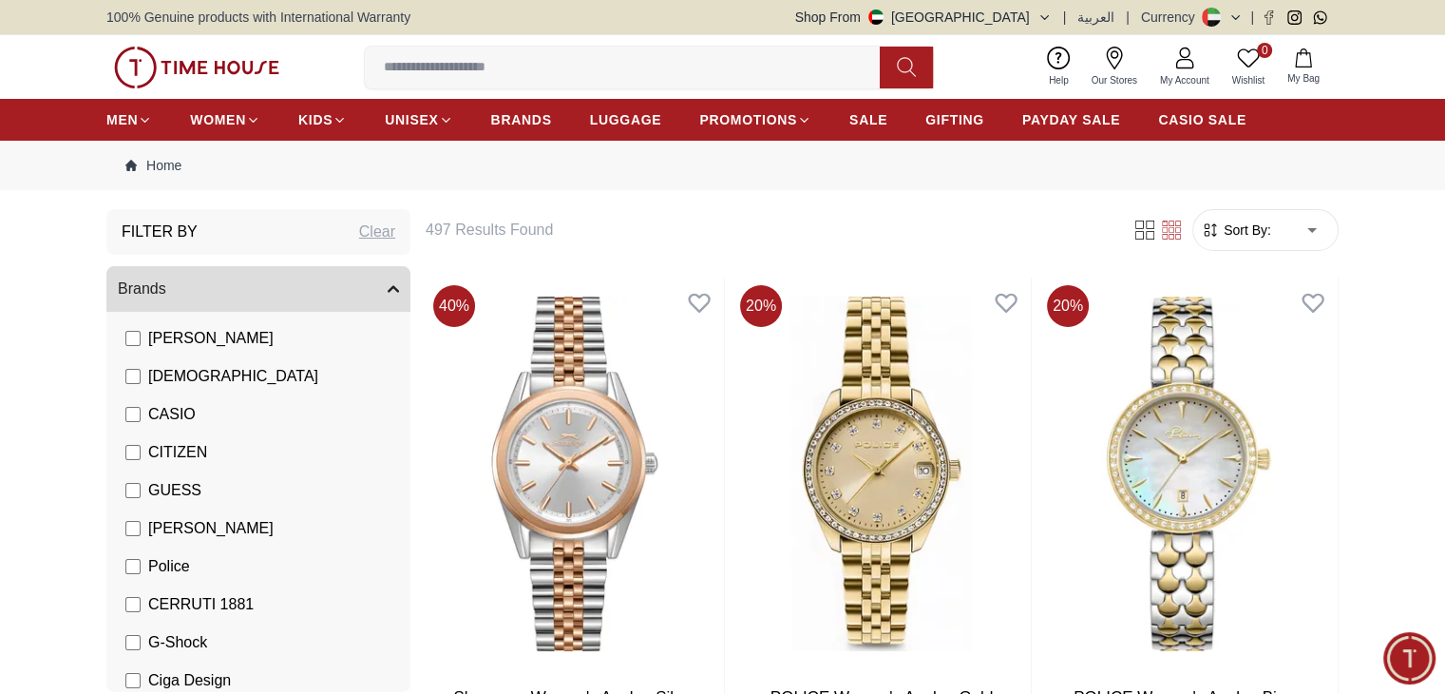
scroll to position [142, 0]
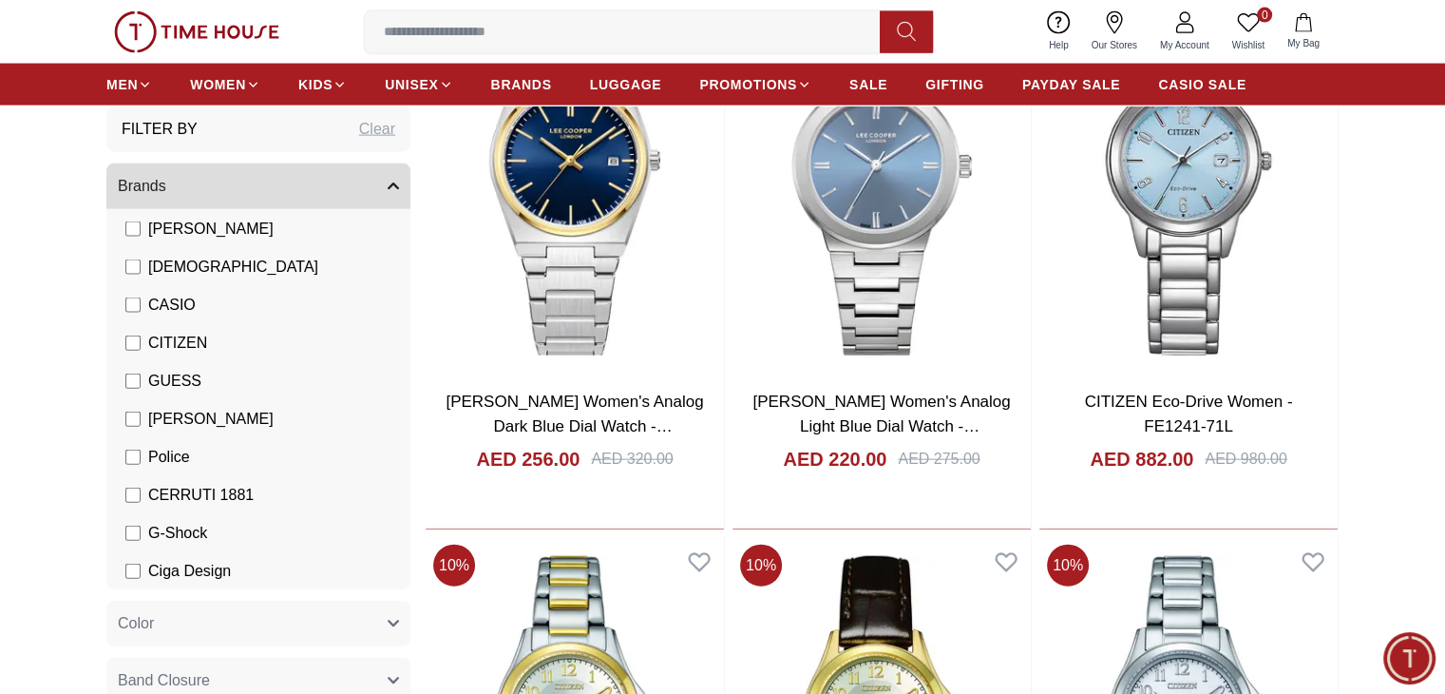
scroll to position [4655, 0]
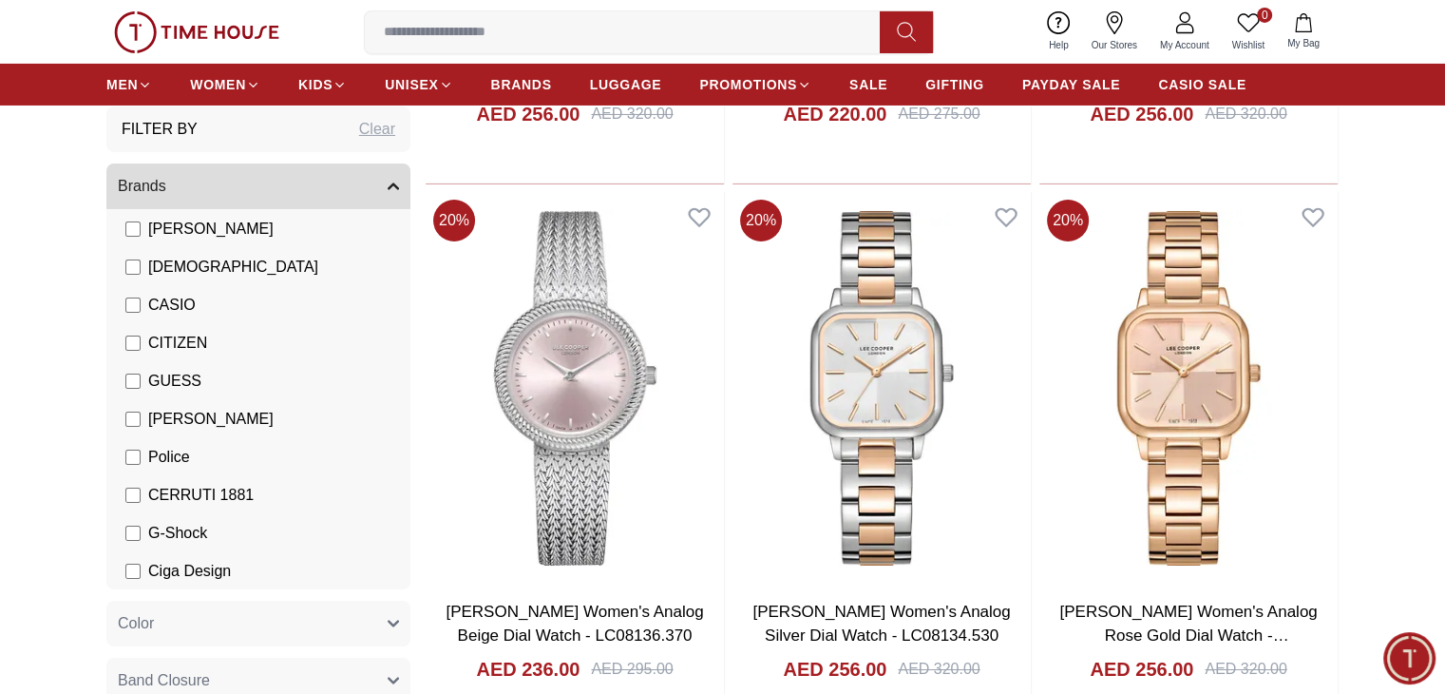
scroll to position [7315, 0]
